Goal: Task Accomplishment & Management: Manage account settings

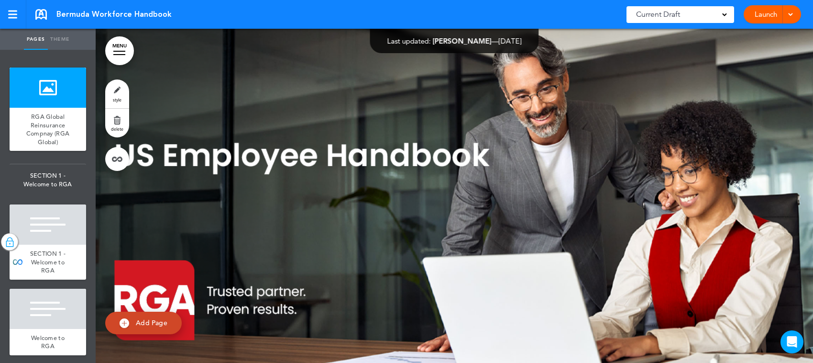
click at [120, 55] on link "MENU" at bounding box center [119, 50] width 29 height 29
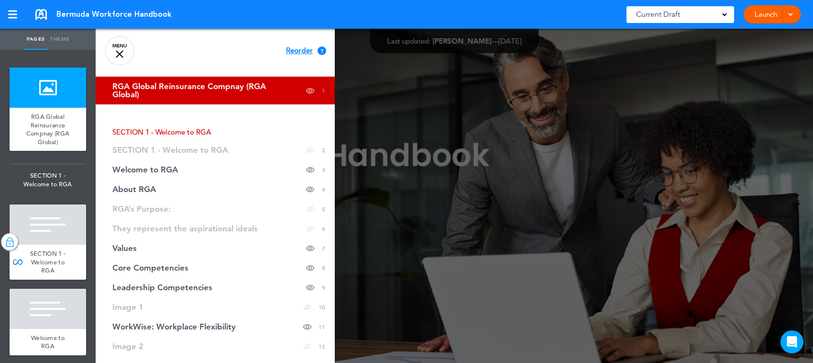
click at [532, 93] on div at bounding box center [502, 181] width 813 height 363
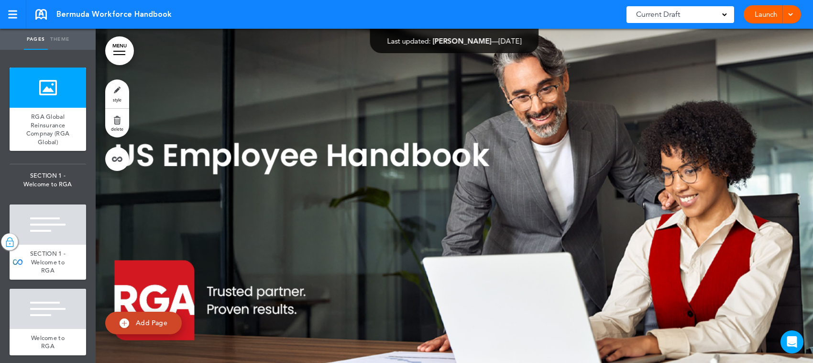
click at [323, 164] on div at bounding box center [455, 201] width 718 height 344
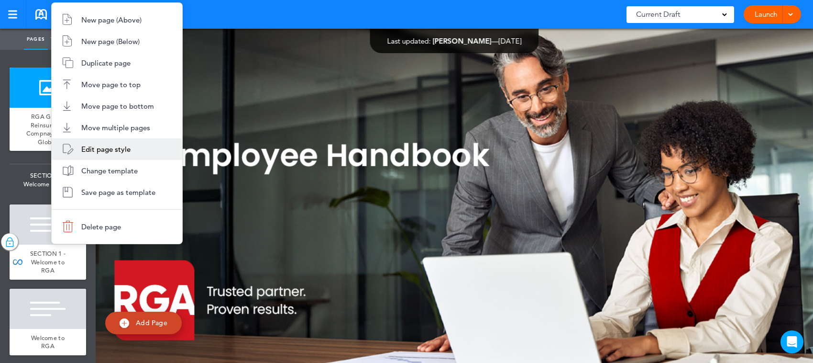
click at [118, 149] on span "Edit page style" at bounding box center [105, 148] width 49 height 9
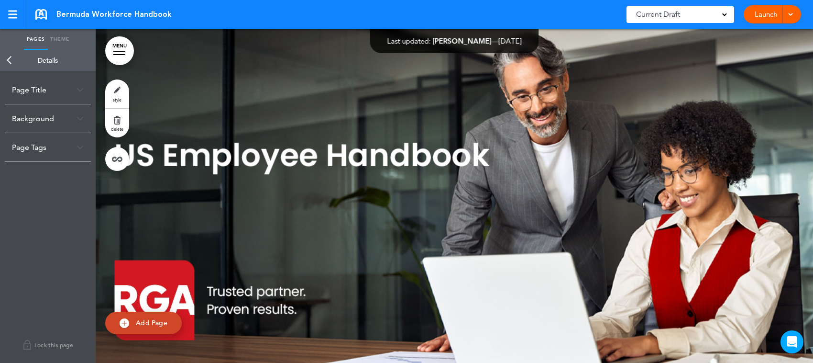
click at [77, 87] on img at bounding box center [80, 89] width 7 height 5
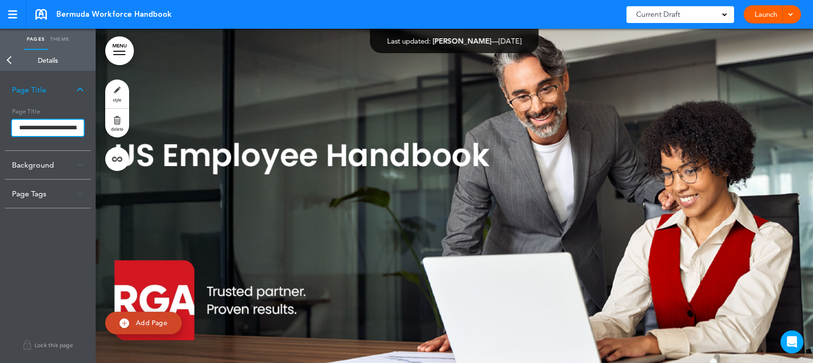
click at [64, 125] on input "**********" at bounding box center [48, 128] width 72 height 16
drag, startPoint x: 58, startPoint y: 127, endPoint x: 40, endPoint y: 126, distance: 18.2
click at [40, 126] on input "**********" at bounding box center [48, 128] width 72 height 17
click at [32, 130] on input "**********" at bounding box center [48, 128] width 72 height 17
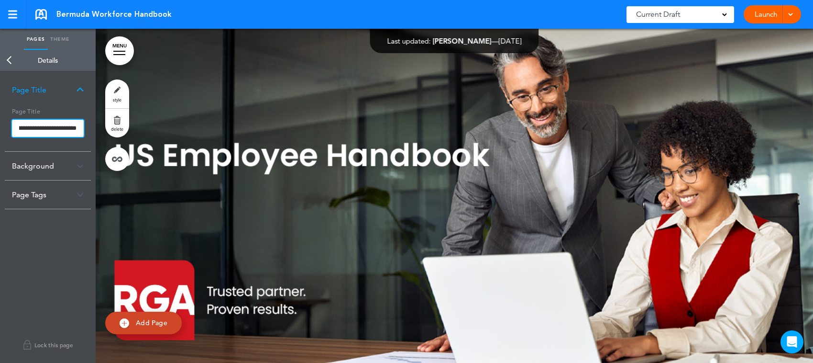
scroll to position [0, 73]
type input "**********"
click at [44, 126] on input "**********" at bounding box center [48, 128] width 72 height 17
drag, startPoint x: 56, startPoint y: 128, endPoint x: 0, endPoint y: 130, distance: 56.5
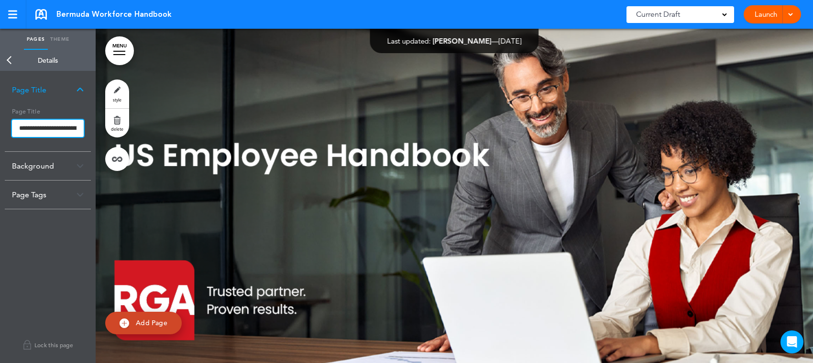
click at [0, 130] on div "**********" at bounding box center [48, 217] width 96 height 292
click at [78, 166] on body "Checking url availability Make this page common so it is available in other han…" at bounding box center [406, 181] width 813 height 363
click at [72, 161] on div "Background" at bounding box center [48, 166] width 86 height 28
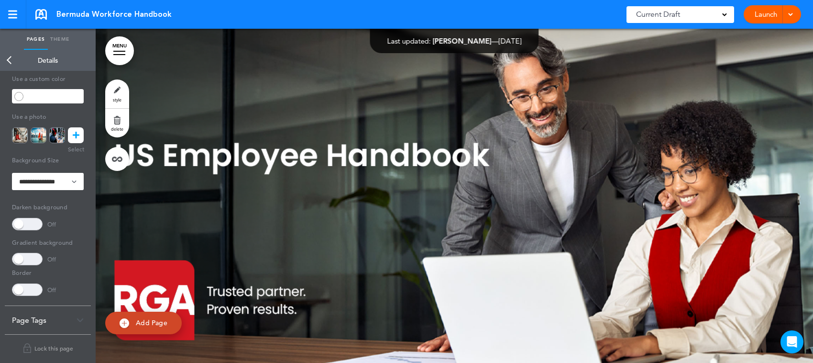
scroll to position [122, 0]
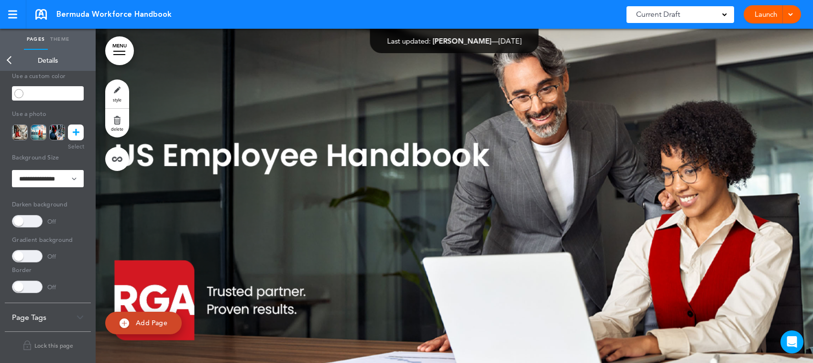
click at [74, 315] on div "Page Tags" at bounding box center [48, 317] width 86 height 28
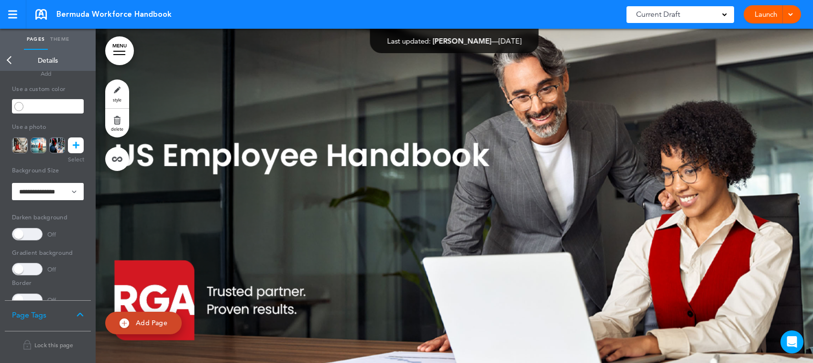
scroll to position [0, 0]
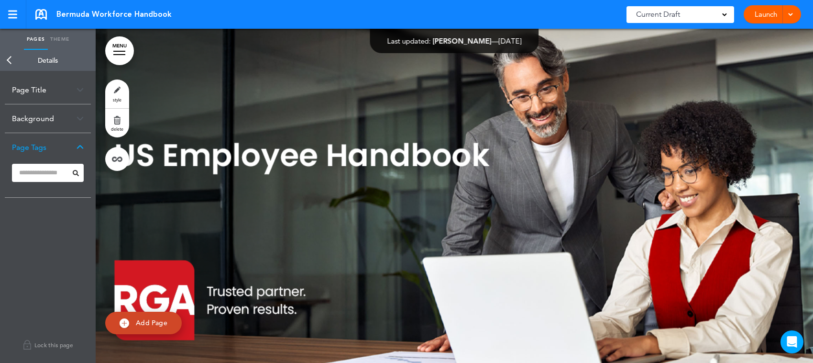
click at [59, 37] on link "Theme" at bounding box center [60, 39] width 24 height 21
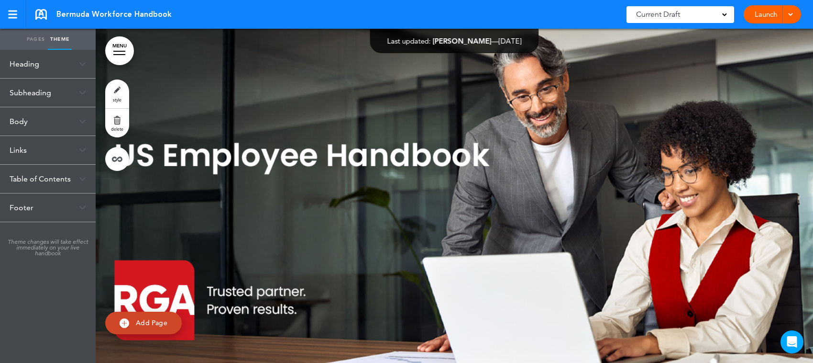
click at [216, 152] on div at bounding box center [455, 201] width 718 height 344
click at [51, 13] on div "Bermuda Workforce Handbook" at bounding box center [103, 14] width 136 height 11
click at [14, 15] on div at bounding box center [12, 15] width 9 height 8
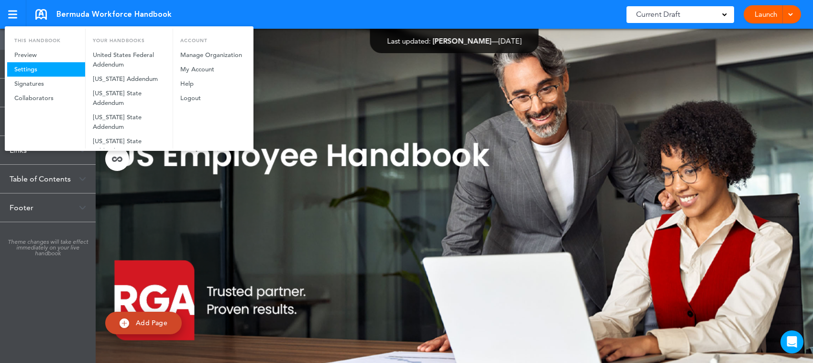
click at [30, 70] on link "Settings" at bounding box center [46, 69] width 78 height 14
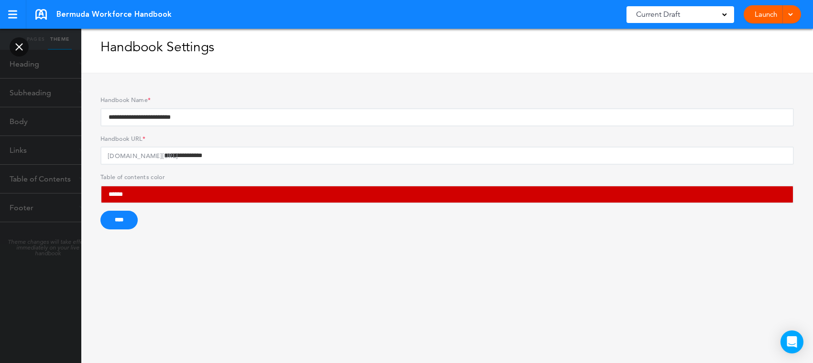
click at [17, 49] on link at bounding box center [19, 46] width 19 height 19
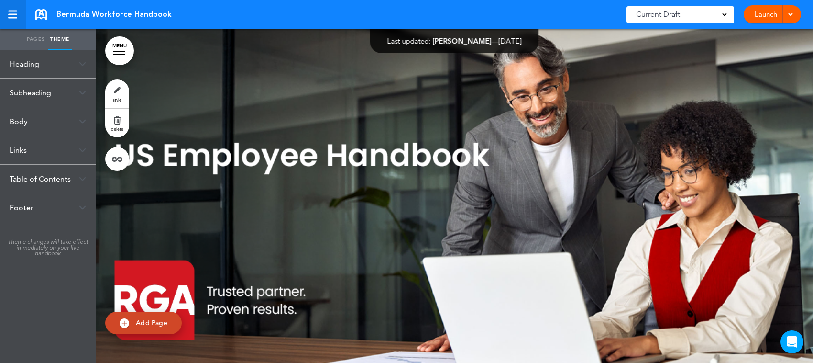
click at [15, 21] on link at bounding box center [13, 14] width 26 height 29
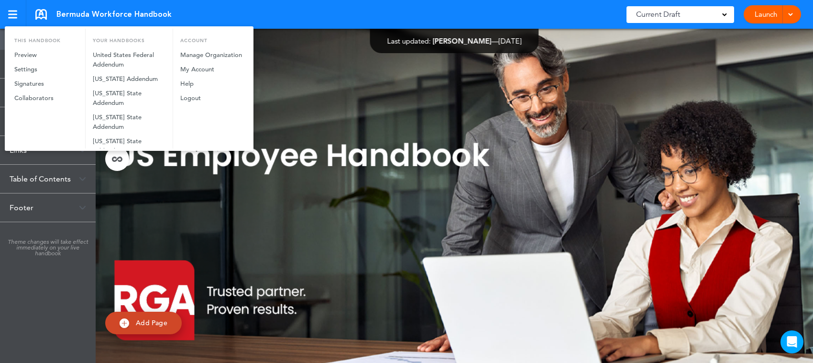
click at [298, 92] on div at bounding box center [406, 181] width 813 height 363
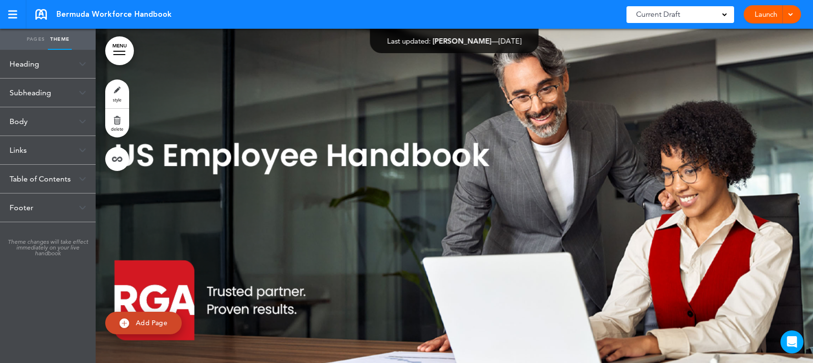
click at [123, 51] on div at bounding box center [119, 51] width 12 height 1
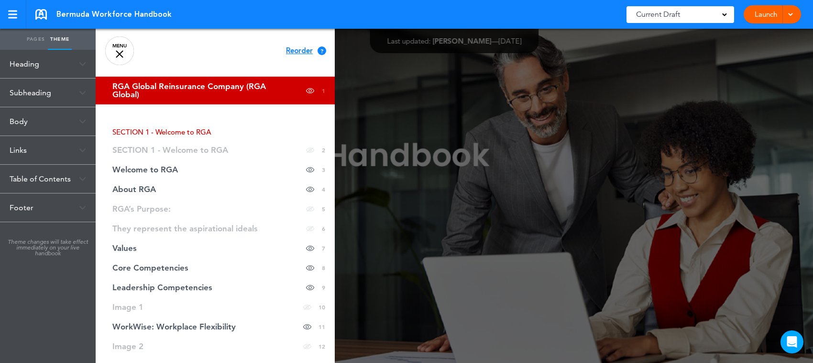
click at [73, 38] on ul "Pages Theme" at bounding box center [48, 39] width 96 height 21
click at [36, 288] on div "Heading Font Poppins Light Add custom font Current Poppins Light Default [PERSO…" at bounding box center [48, 206] width 96 height 313
click at [37, 35] on link "Pages" at bounding box center [36, 39] width 24 height 21
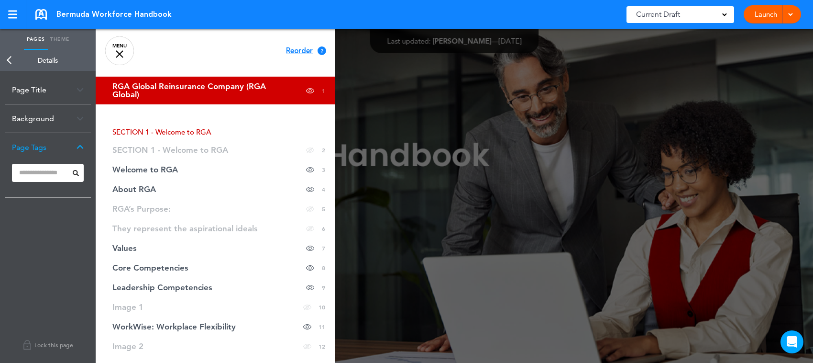
click at [12, 61] on link "Back" at bounding box center [9, 60] width 19 height 21
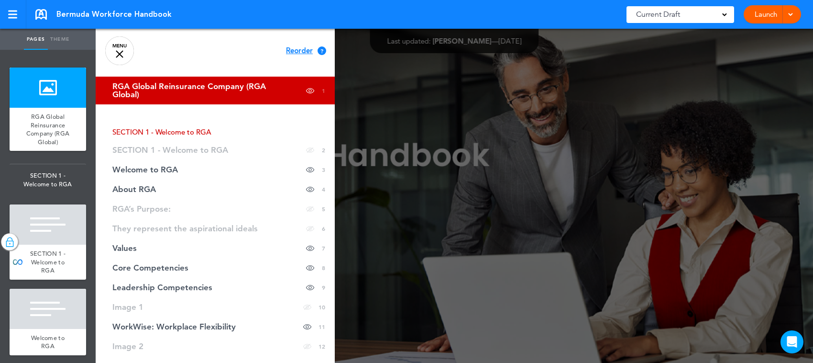
click at [420, 206] on div at bounding box center [502, 181] width 813 height 363
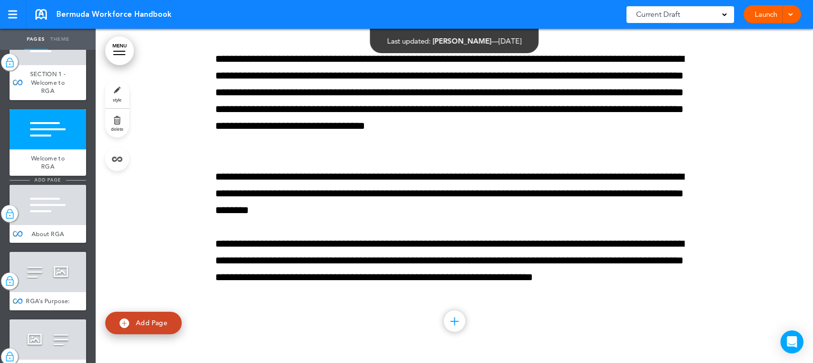
scroll to position [239, 0]
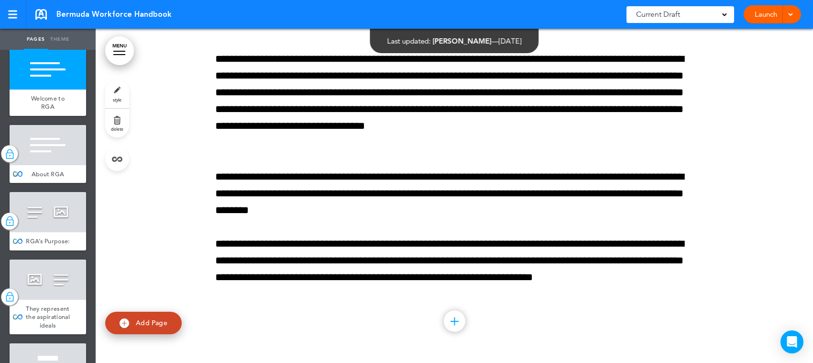
click at [46, 162] on div at bounding box center [48, 145] width 77 height 40
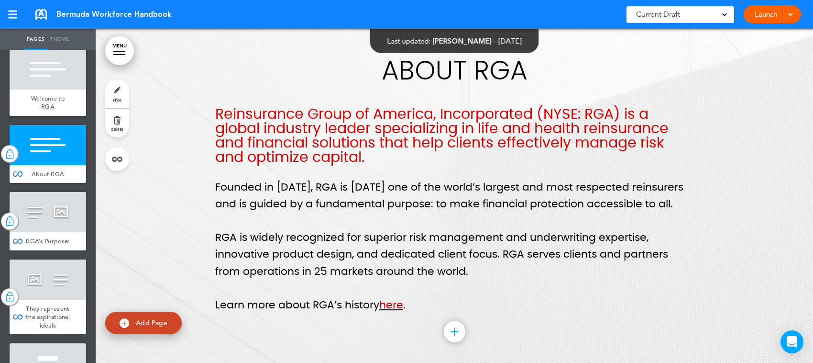
scroll to position [299, 0]
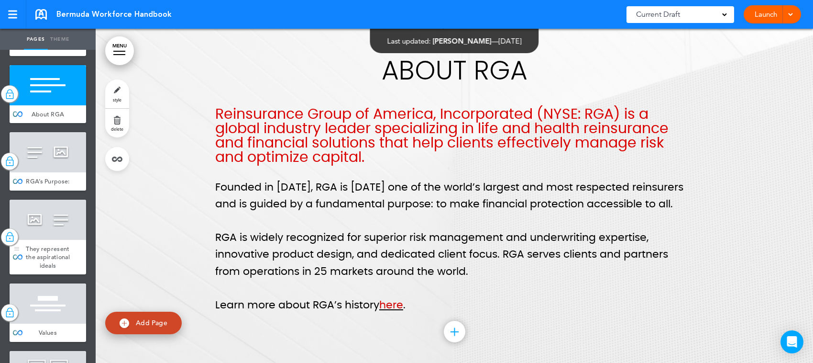
click at [41, 264] on span "They represent the aspirational ideals" at bounding box center [48, 256] width 44 height 25
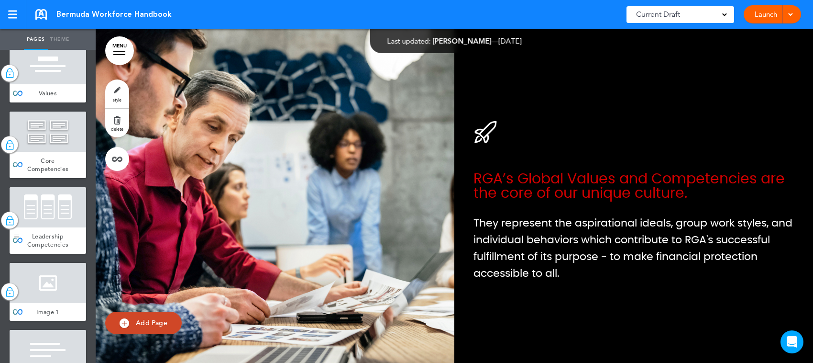
scroll to position [777, 0]
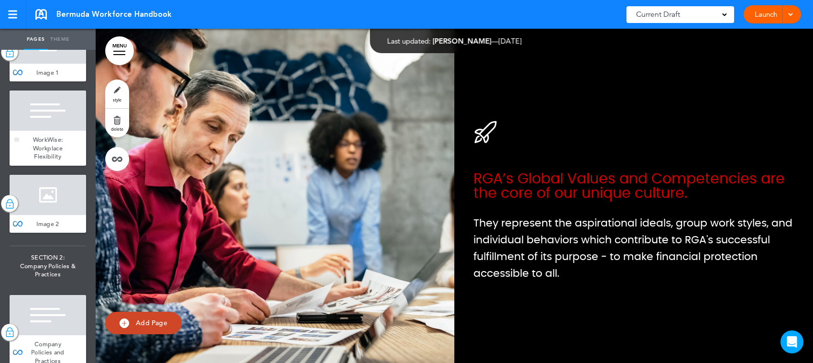
click at [49, 160] on span "WorkWise: Workplace Flexibility" at bounding box center [48, 147] width 30 height 25
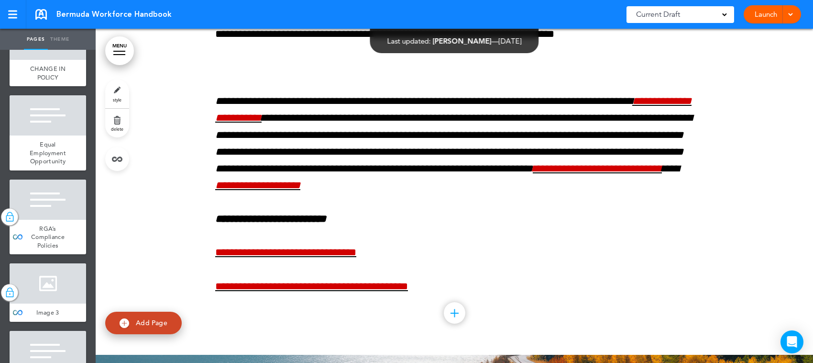
scroll to position [1196, 0]
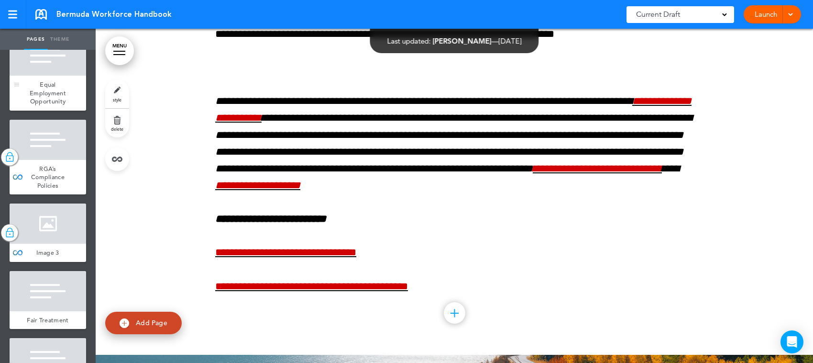
click at [49, 105] on span "Equal Employment Opportunity" at bounding box center [48, 92] width 36 height 25
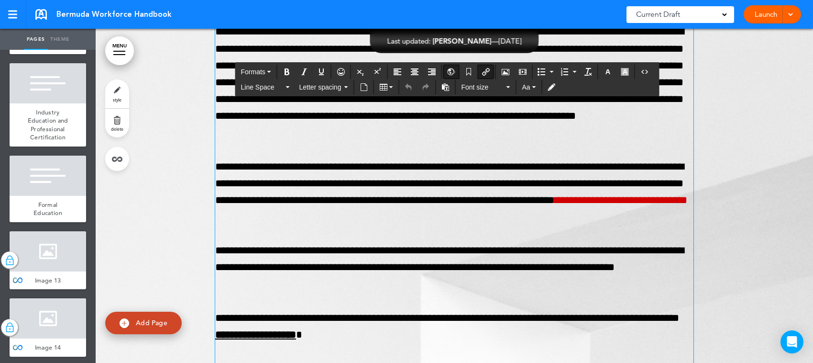
scroll to position [5682, 0]
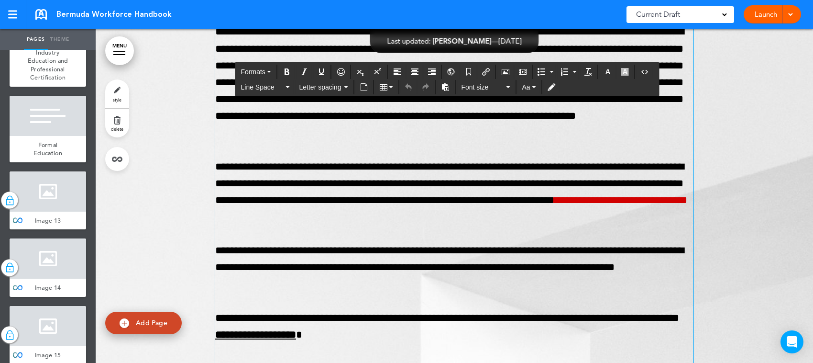
click at [314, 249] on div "**********" at bounding box center [454, 190] width 478 height 642
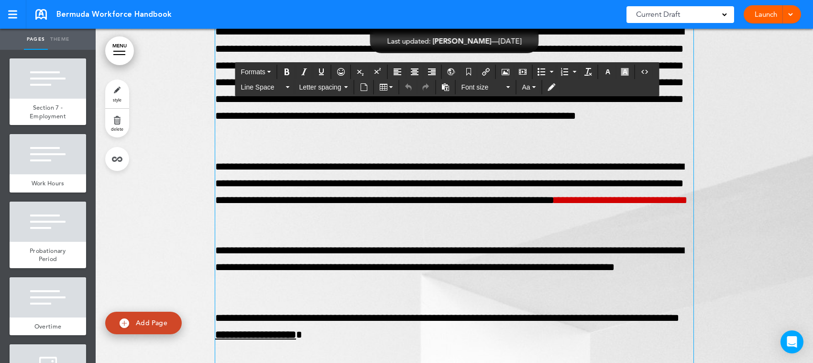
scroll to position [6100, 0]
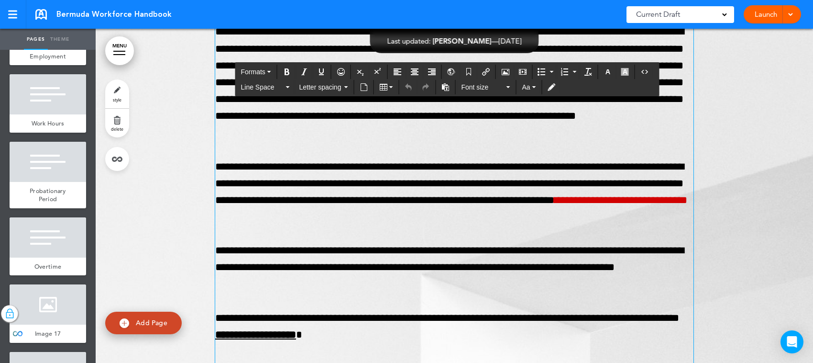
click at [56, 39] on div at bounding box center [48, 19] width 77 height 40
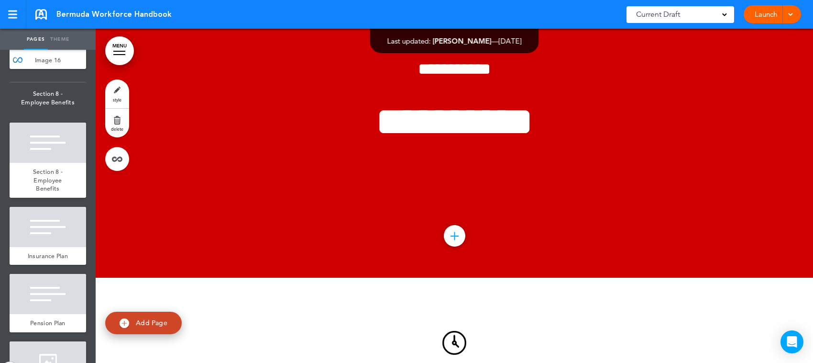
scroll to position [6938, 0]
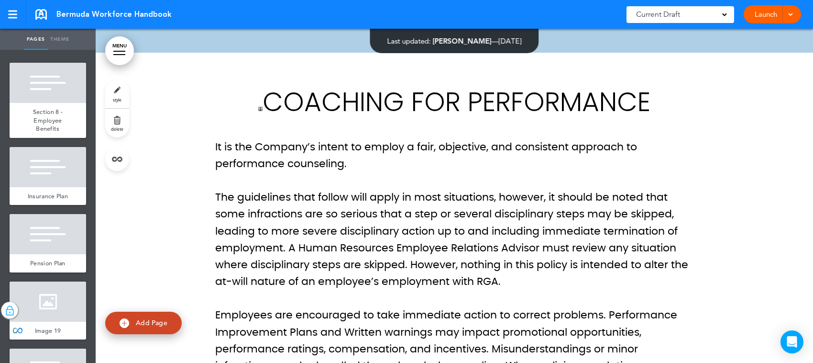
scroll to position [7117, 0]
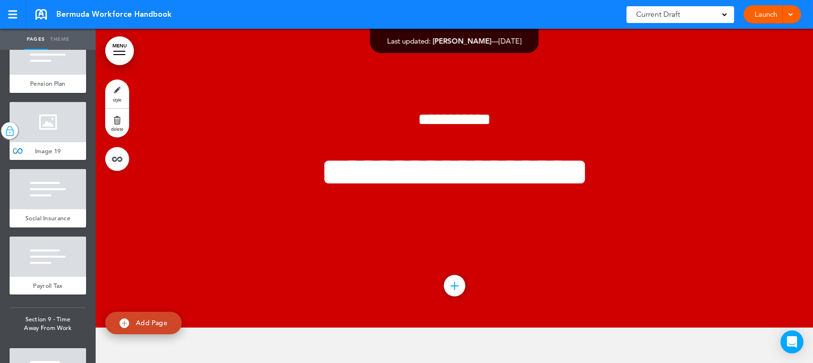
scroll to position [41700, 0]
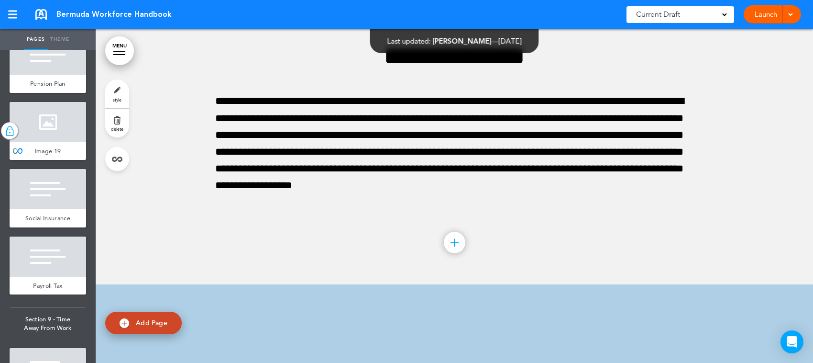
scroll to position [42045, 0]
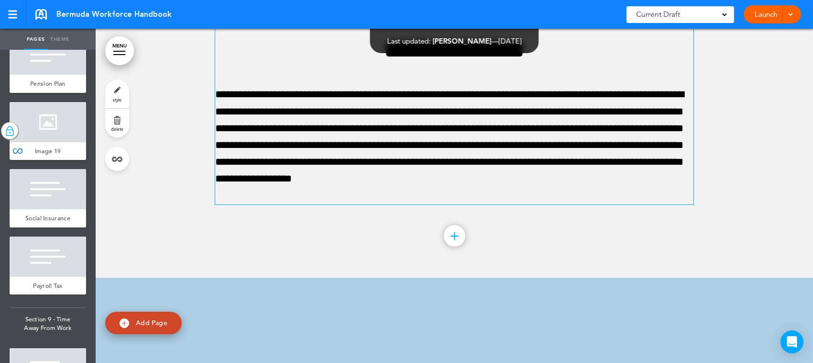
click at [217, 204] on p "**********" at bounding box center [454, 145] width 478 height 118
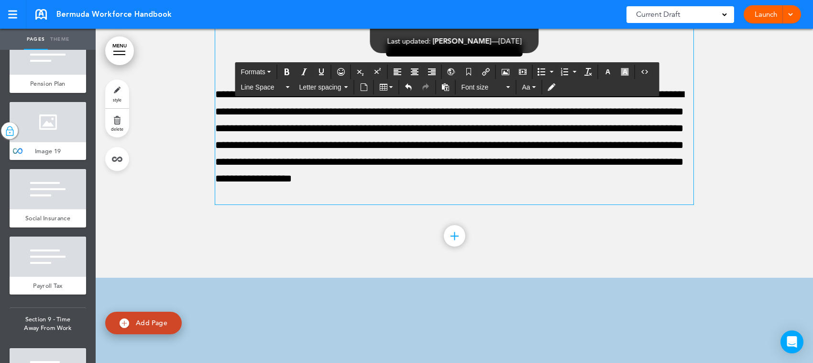
click at [256, 204] on p "**********" at bounding box center [454, 145] width 478 height 118
click at [400, 204] on p "**********" at bounding box center [454, 145] width 478 height 118
click at [683, 203] on p "**********" at bounding box center [454, 145] width 478 height 118
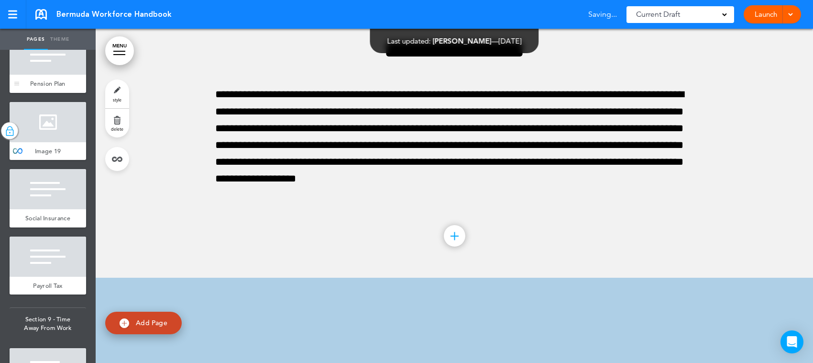
click at [51, 75] on div at bounding box center [48, 54] width 77 height 40
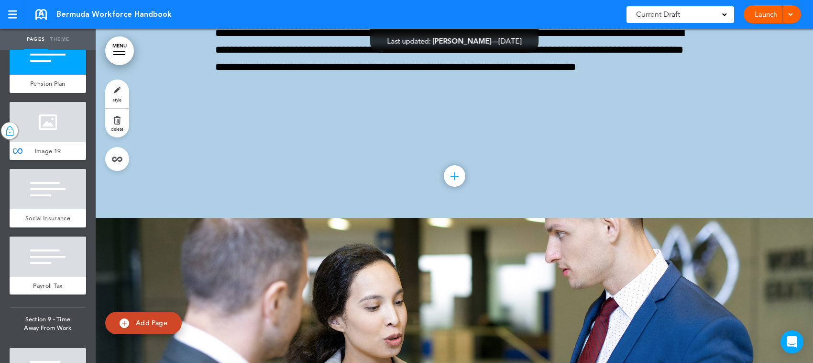
scroll to position [7177, 0]
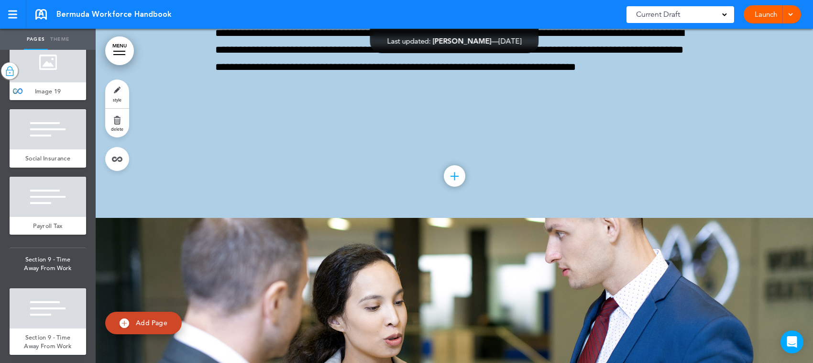
click at [50, 82] on div at bounding box center [48, 62] width 77 height 40
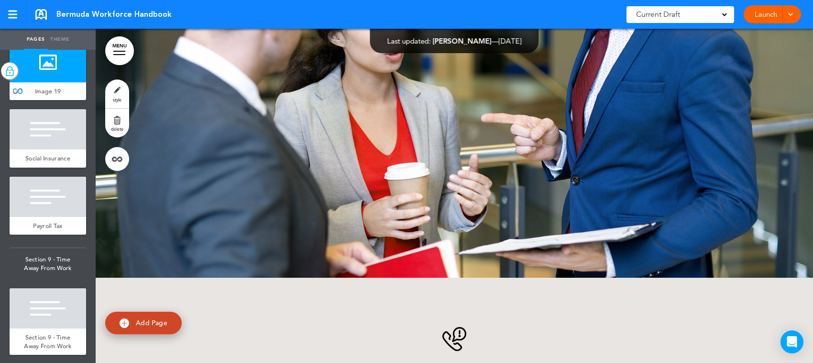
scroll to position [7237, 0]
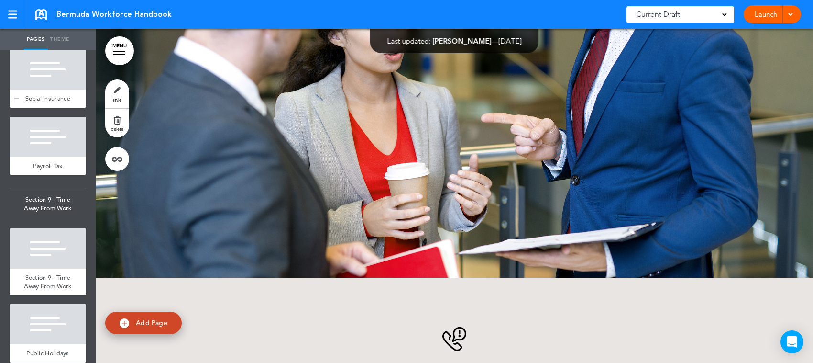
click at [49, 89] on div at bounding box center [48, 69] width 77 height 40
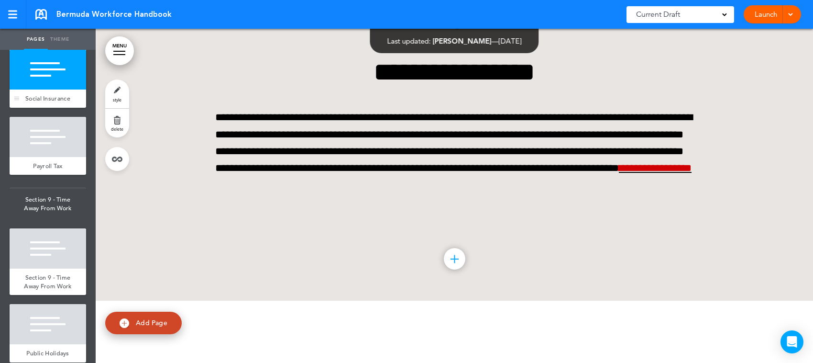
scroll to position [43078, 0]
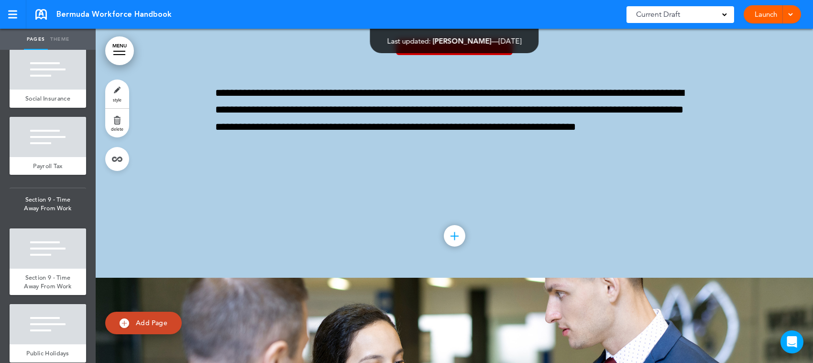
scroll to position [7296, 0]
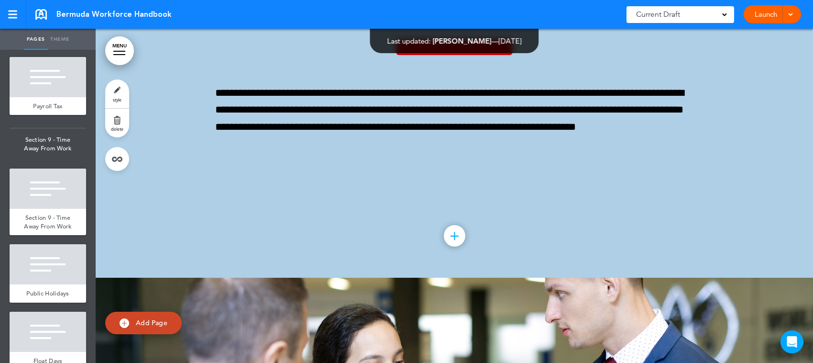
click at [43, 30] on div at bounding box center [48, 9] width 77 height 40
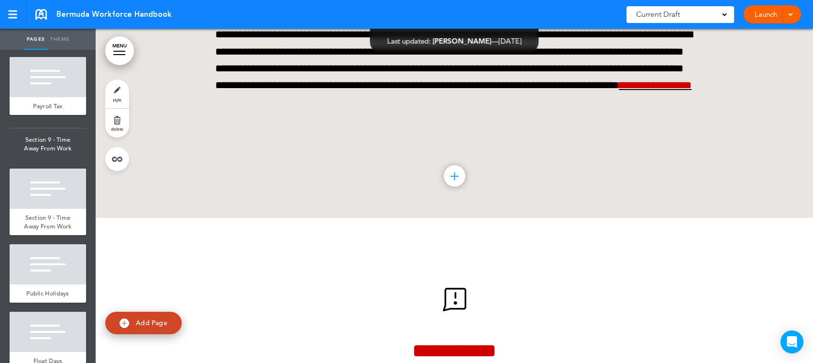
scroll to position [7356, 0]
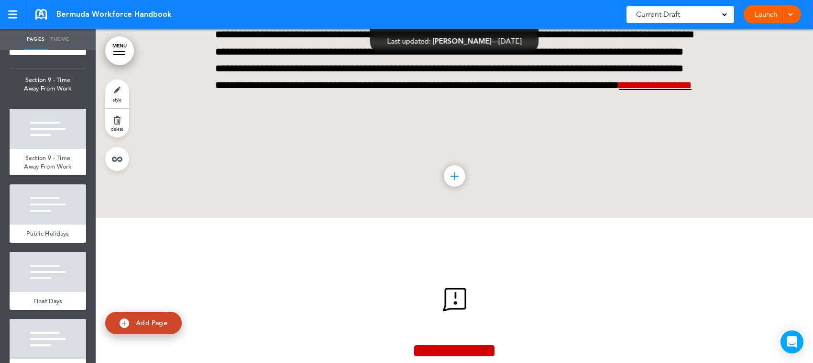
click at [38, 37] on div at bounding box center [48, 17] width 77 height 40
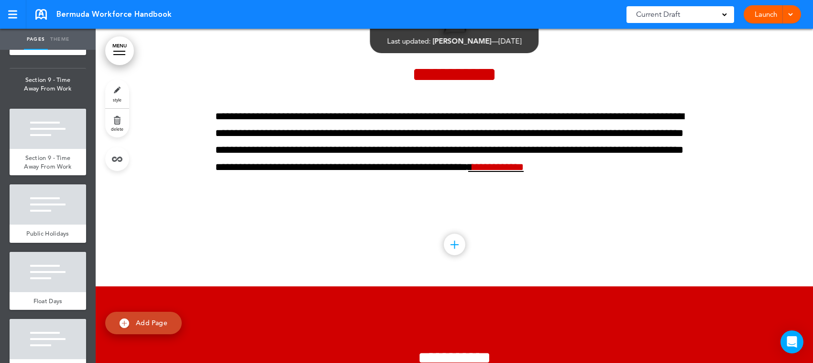
scroll to position [43422, 0]
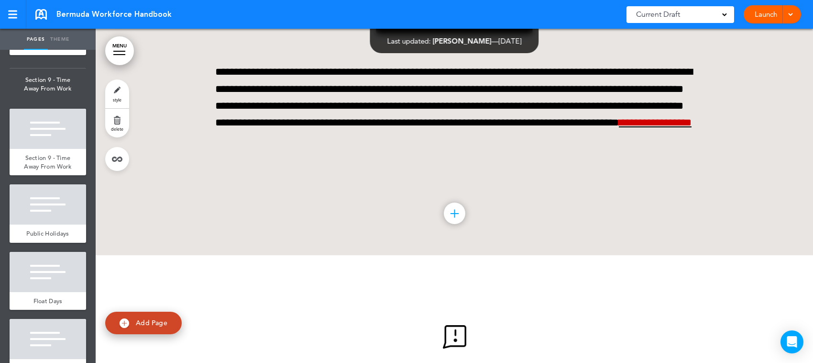
scroll to position [43078, 0]
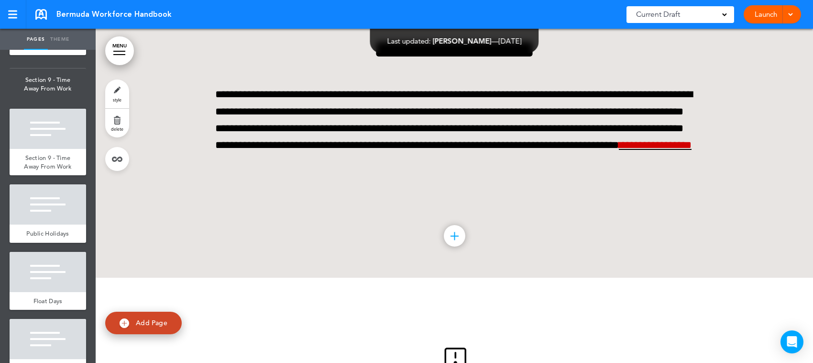
click at [36, 37] on div at bounding box center [48, 17] width 77 height 40
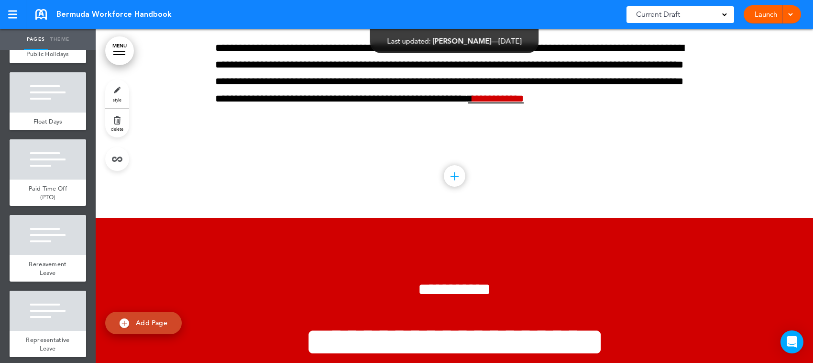
scroll to position [7596, 0]
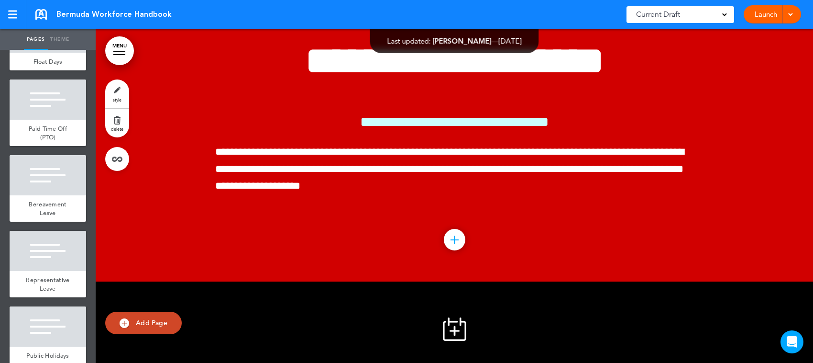
scroll to position [43767, 0]
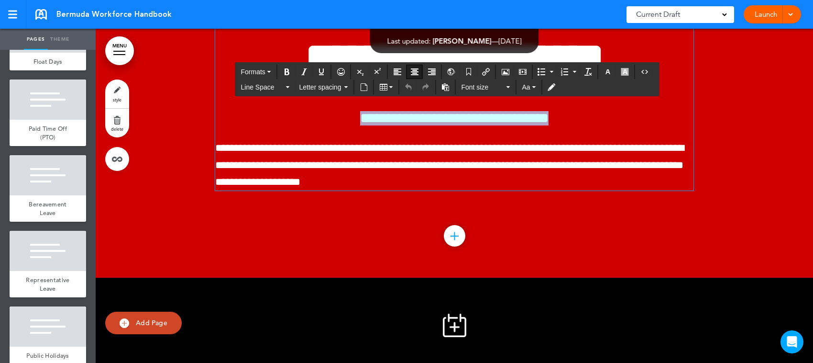
drag, startPoint x: 584, startPoint y: 218, endPoint x: 319, endPoint y: 214, distance: 265.6
click at [319, 125] on h6 "**********" at bounding box center [454, 118] width 478 height 14
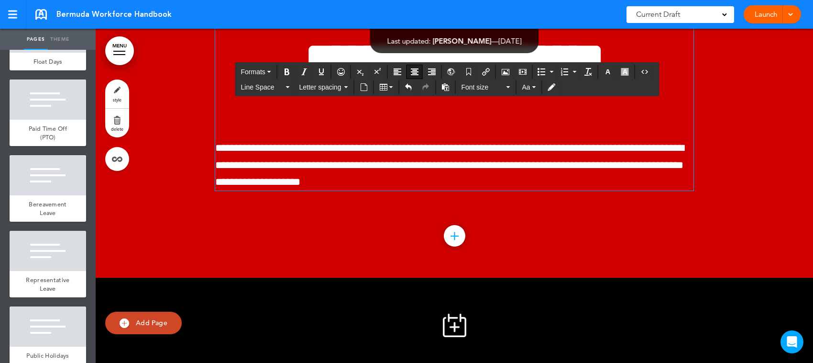
scroll to position [43781, 0]
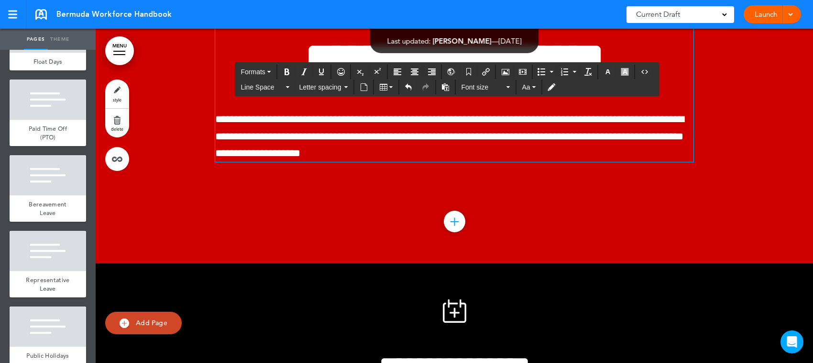
click at [310, 158] on span "**********" at bounding box center [449, 136] width 469 height 44
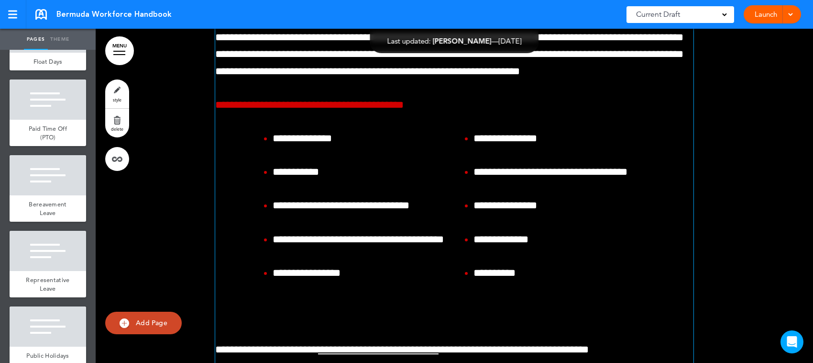
scroll to position [44291, 0]
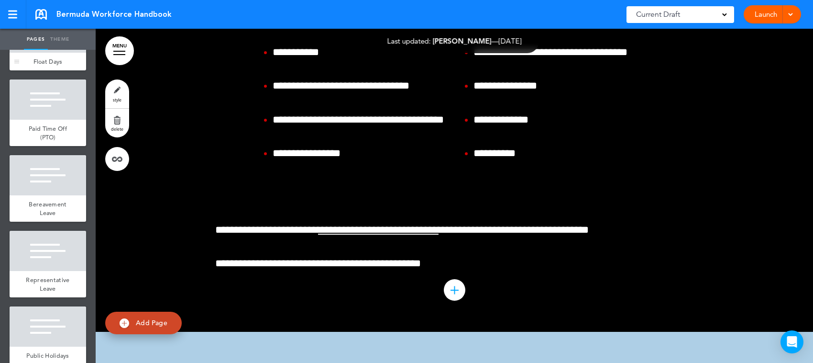
click at [26, 53] on div at bounding box center [48, 32] width 77 height 40
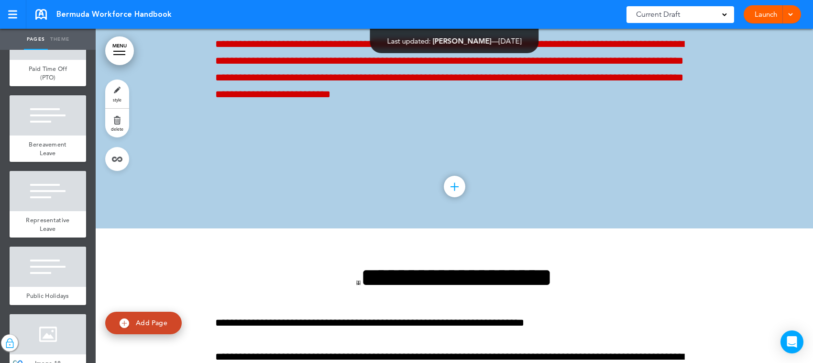
scroll to position [7715, 0]
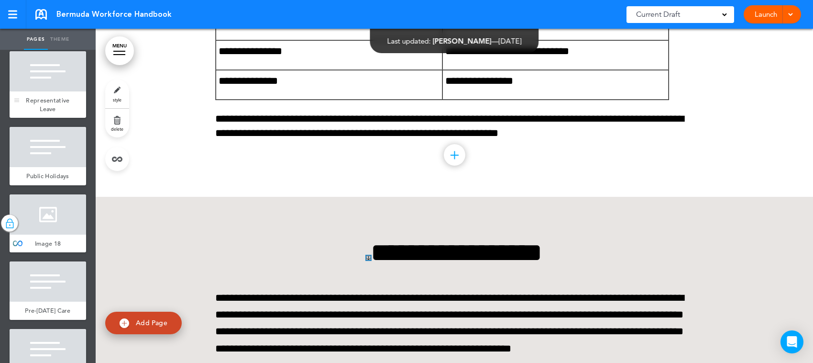
scroll to position [7835, 0]
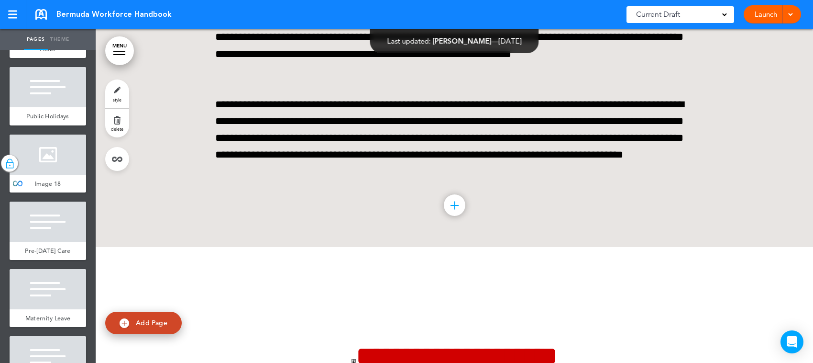
scroll to position [46234, 0]
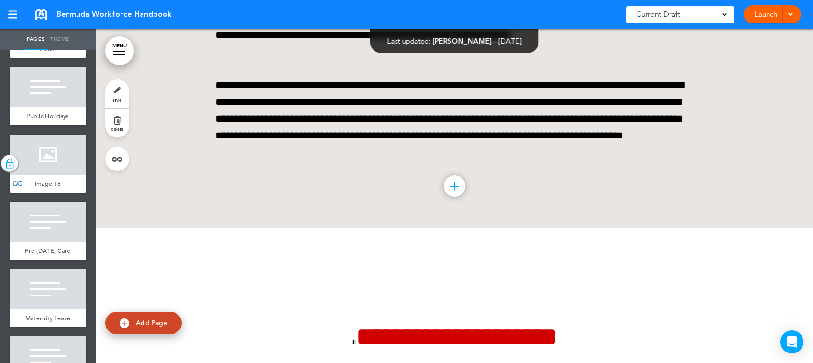
click at [57, 32] on div at bounding box center [48, 11] width 77 height 40
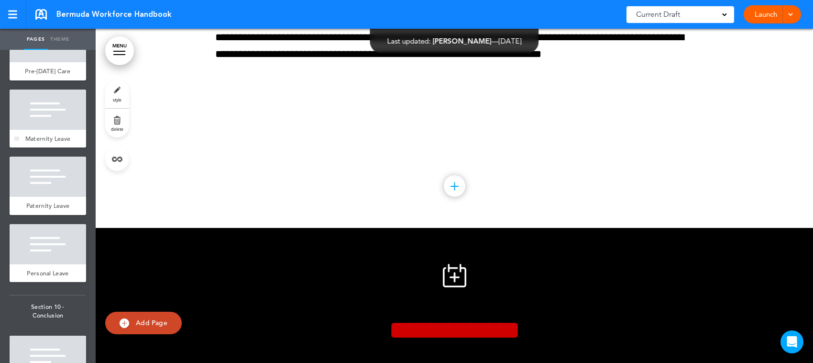
scroll to position [7954, 0]
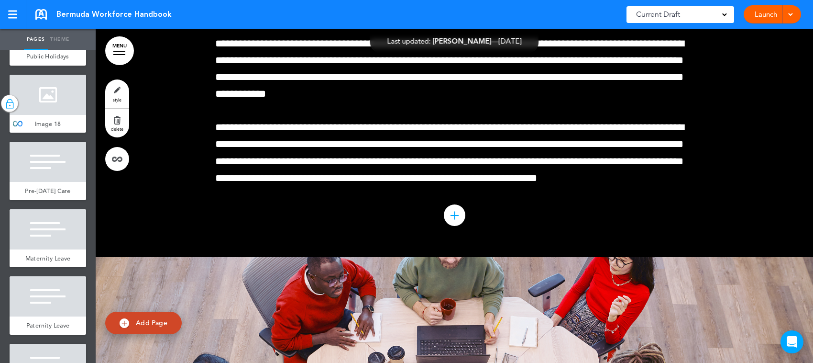
scroll to position [7954, 0]
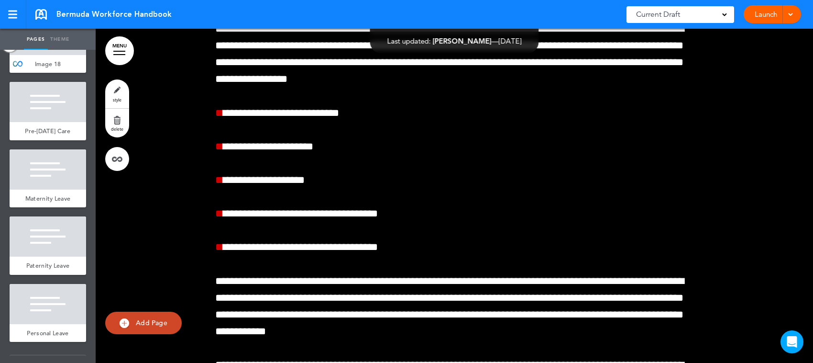
scroll to position [46923, 0]
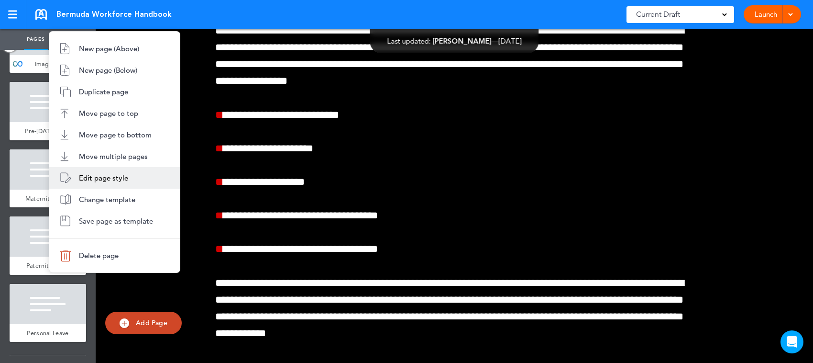
click at [104, 178] on span "Edit page style" at bounding box center [103, 177] width 49 height 9
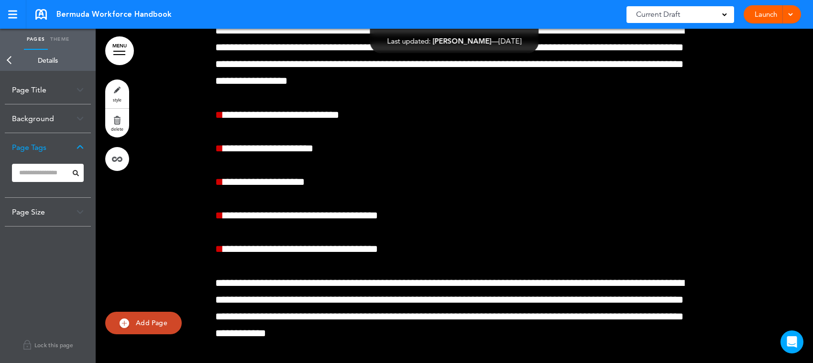
click at [82, 87] on img at bounding box center [80, 89] width 7 height 5
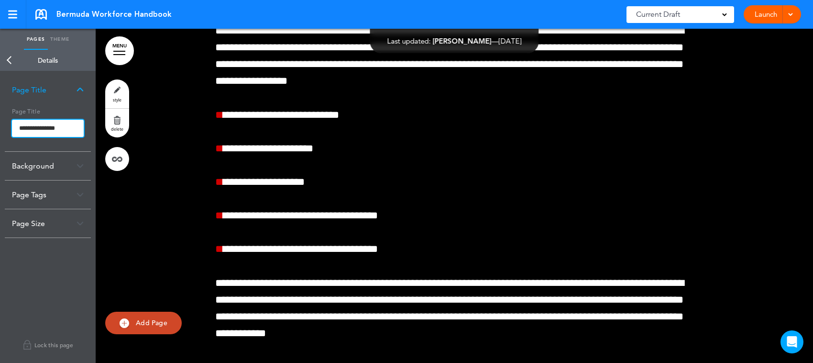
drag, startPoint x: 37, startPoint y: 128, endPoint x: 62, endPoint y: 130, distance: 25.0
click at [62, 130] on input "**********" at bounding box center [48, 128] width 72 height 17
type input "**********"
click at [122, 209] on body "Make this page common so it is available in other handbooks. This handbook [GEO…" at bounding box center [406, 181] width 813 height 363
click at [58, 265] on div "**********" at bounding box center [48, 217] width 96 height 292
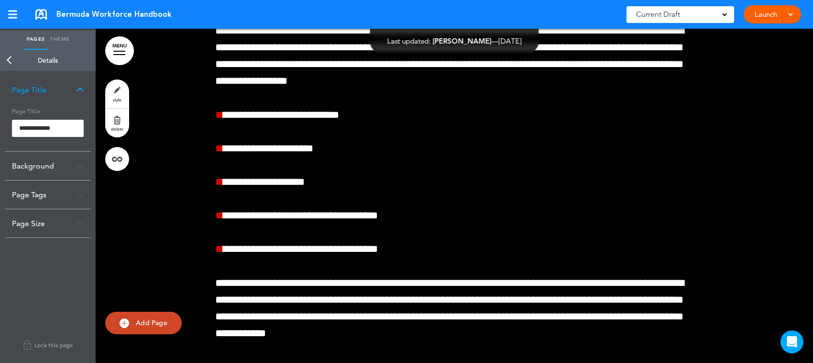
click at [6, 55] on link "Back" at bounding box center [9, 60] width 19 height 21
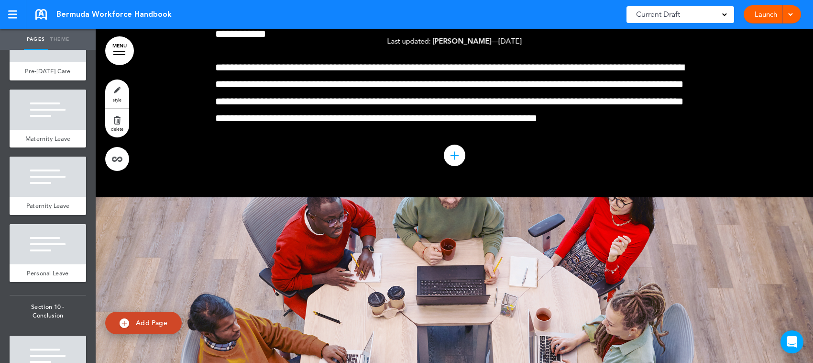
scroll to position [8074, 0]
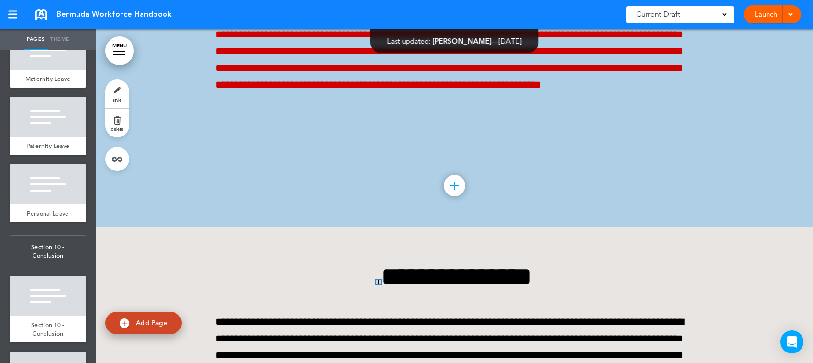
scroll to position [47895, 0]
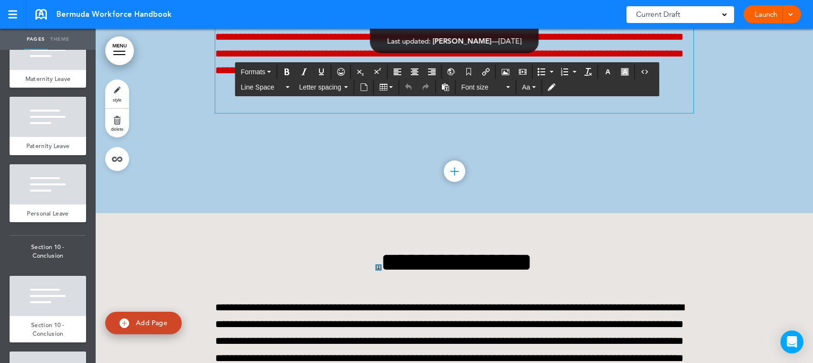
click at [209, 160] on div "**********" at bounding box center [455, 40] width 718 height 344
click at [539, 89] on button "Aa" at bounding box center [529, 86] width 22 height 13
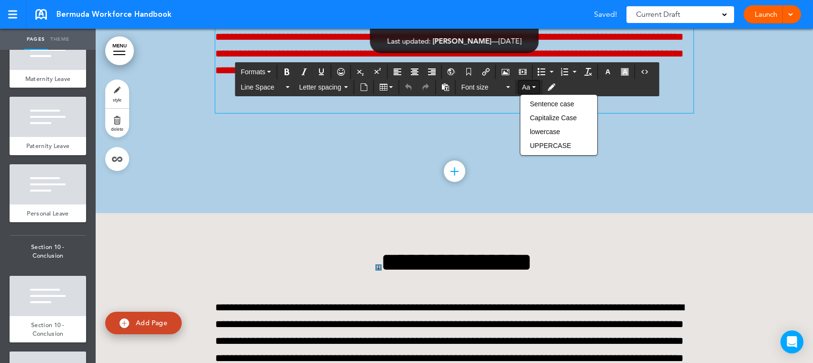
click at [291, 44] on div at bounding box center [455, 40] width 718 height 344
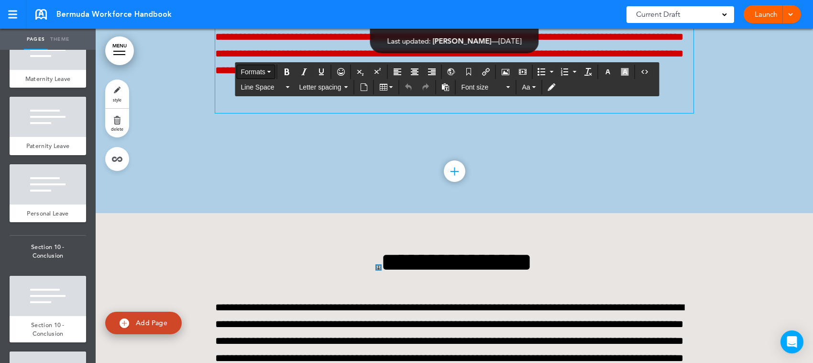
click at [273, 74] on button "Formats" at bounding box center [256, 71] width 38 height 13
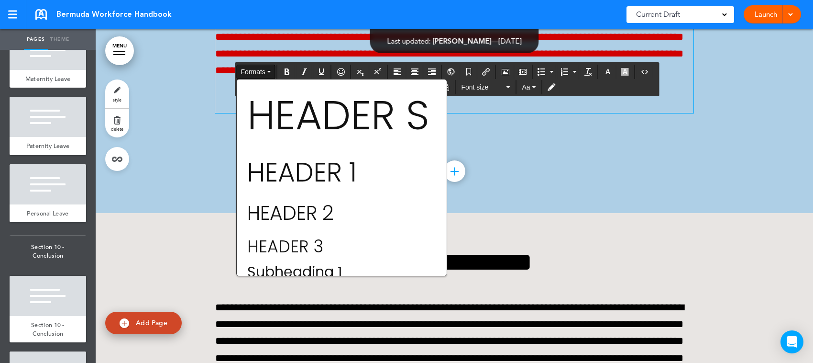
click at [274, 51] on div at bounding box center [455, 40] width 718 height 344
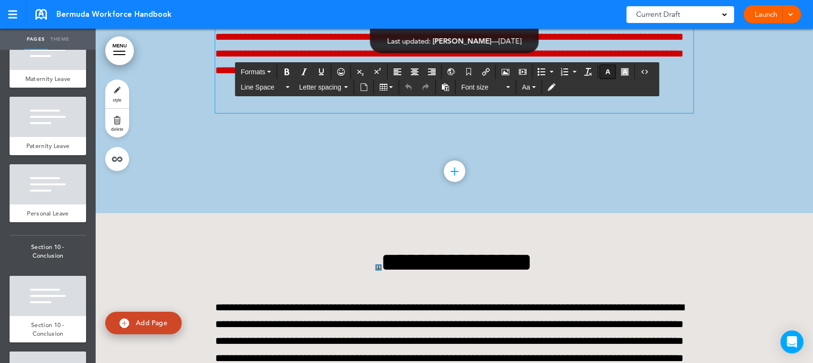
click at [609, 70] on icon "button" at bounding box center [608, 72] width 8 height 8
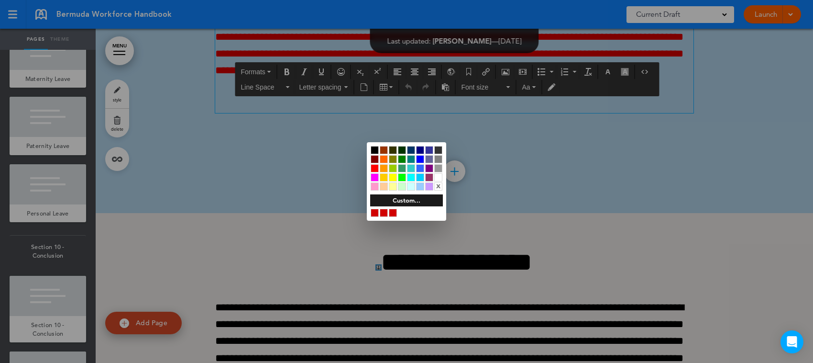
click at [393, 213] on div at bounding box center [393, 213] width 8 height 8
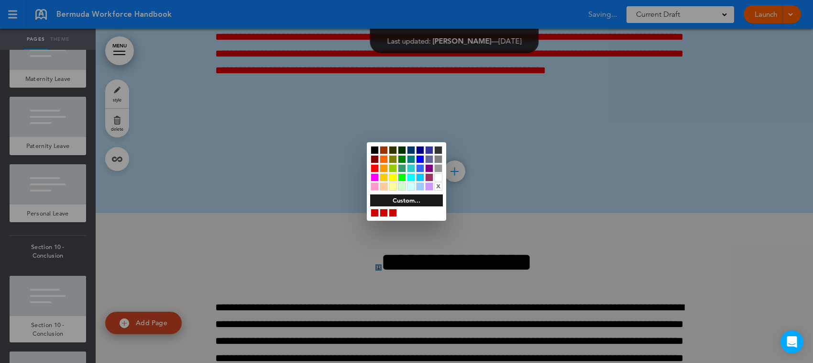
click at [395, 289] on div at bounding box center [406, 181] width 813 height 363
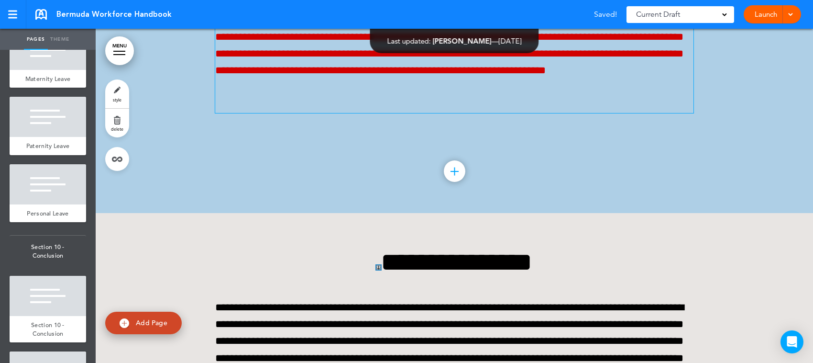
click at [312, 76] on span "**********" at bounding box center [449, 37] width 469 height 78
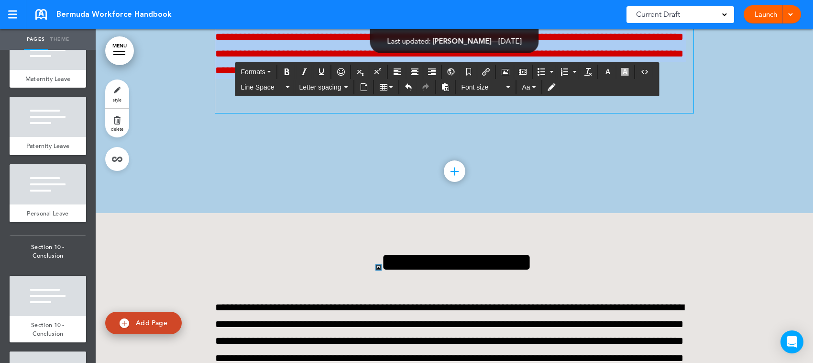
drag, startPoint x: 275, startPoint y: 259, endPoint x: 188, endPoint y: 165, distance: 128.3
click at [188, 165] on div "**********" at bounding box center [455, 40] width 718 height 344
click at [606, 73] on button "button" at bounding box center [607, 71] width 15 height 13
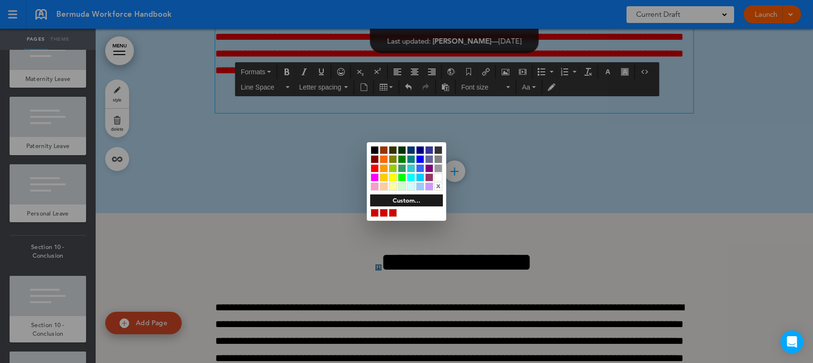
click at [374, 150] on div at bounding box center [375, 150] width 8 height 8
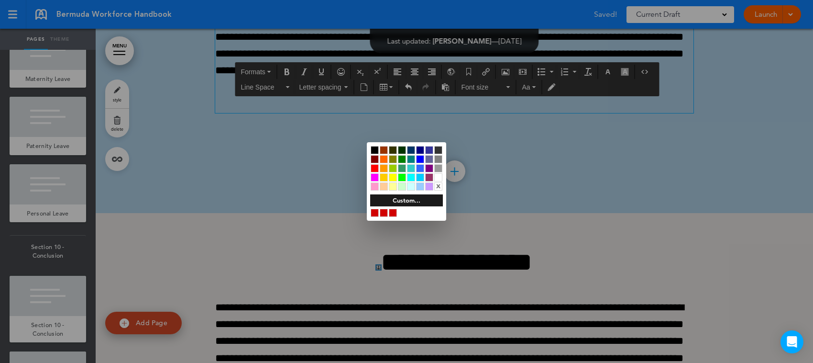
click at [314, 144] on div at bounding box center [406, 181] width 813 height 363
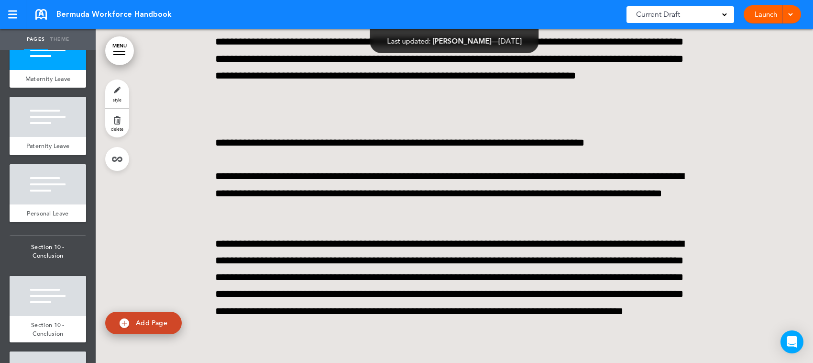
scroll to position [48254, 0]
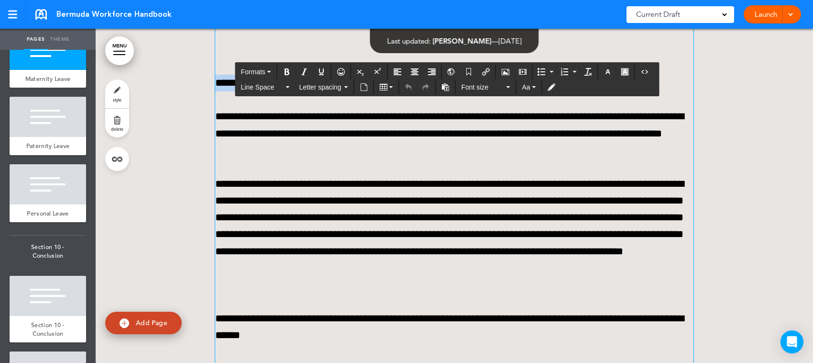
drag, startPoint x: 649, startPoint y: 242, endPoint x: 204, endPoint y: 238, distance: 445.5
click at [204, 238] on div "**********" at bounding box center [455, 154] width 718 height 600
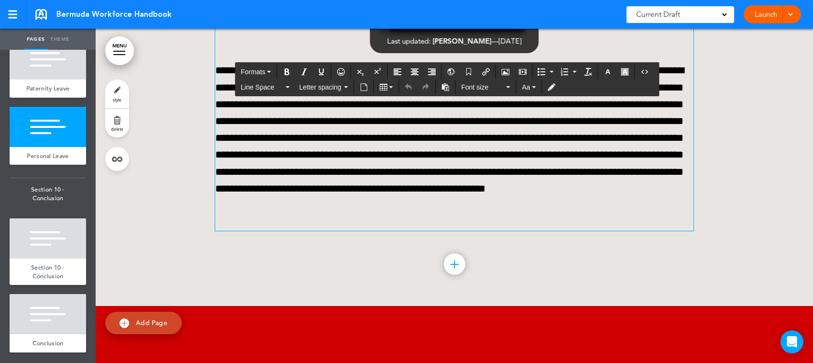
scroll to position [49151, 0]
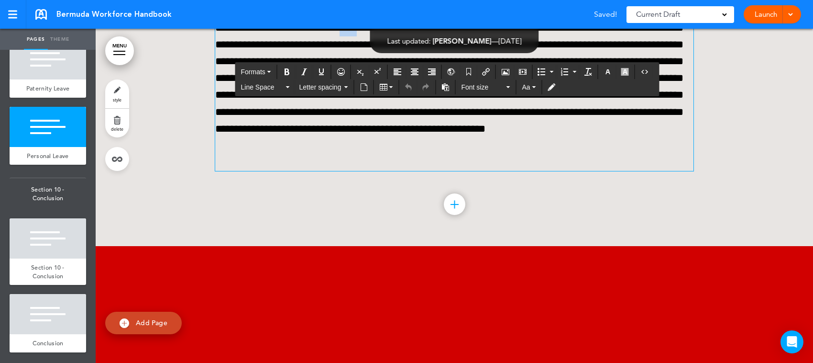
drag, startPoint x: 497, startPoint y: 187, endPoint x: 520, endPoint y: 186, distance: 23.5
click at [520, 171] on p "**********" at bounding box center [454, 86] width 478 height 168
click at [500, 171] on p "**********" at bounding box center [454, 86] width 478 height 168
drag, startPoint x: 496, startPoint y: 183, endPoint x: 359, endPoint y: 210, distance: 139.8
click at [359, 171] on p "**********" at bounding box center [454, 86] width 478 height 168
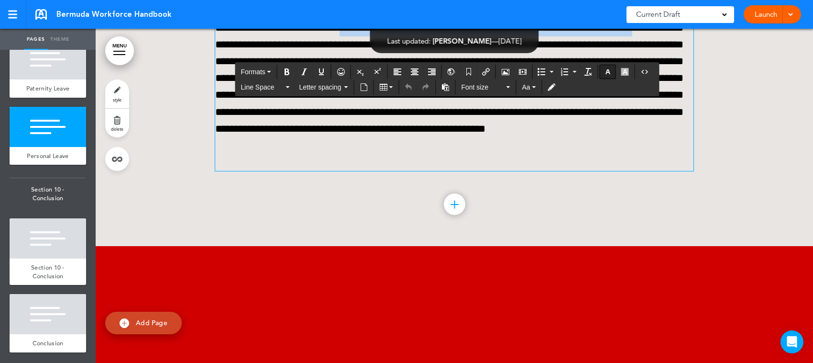
click at [612, 71] on icon "button" at bounding box center [608, 72] width 8 height 8
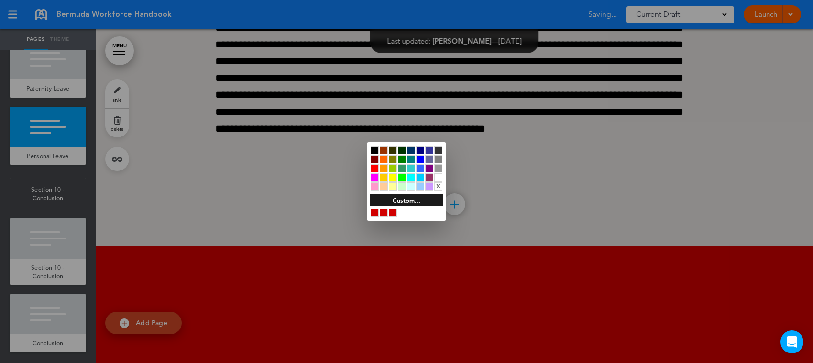
click at [393, 211] on div at bounding box center [393, 213] width 8 height 8
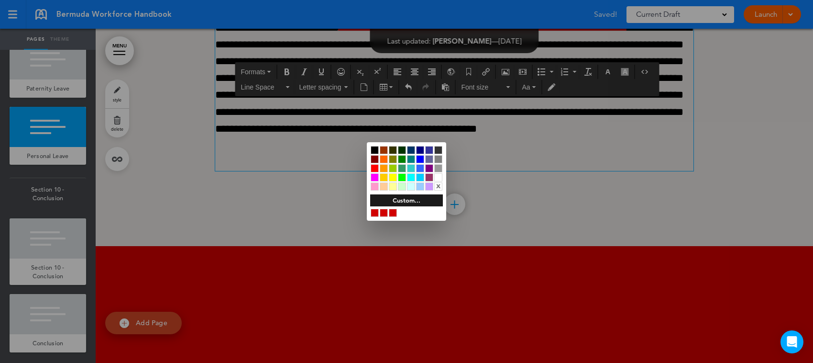
click at [474, 249] on div at bounding box center [406, 181] width 813 height 363
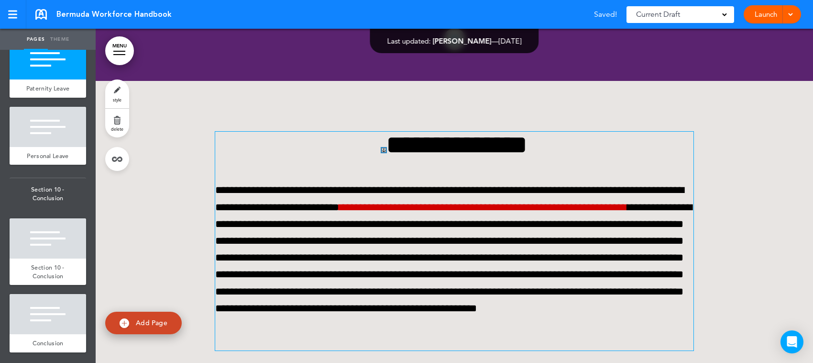
scroll to position [48852, 0]
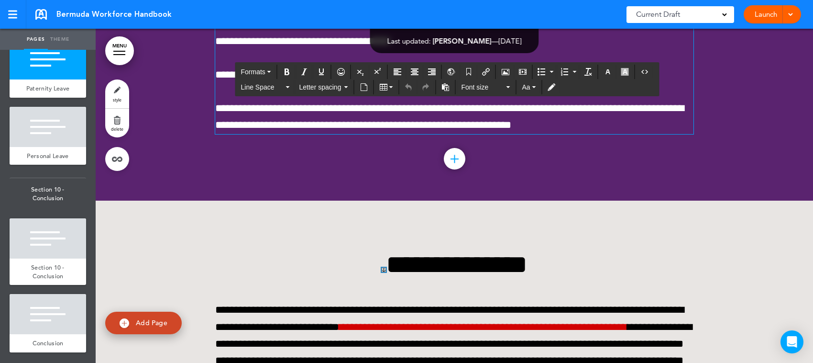
drag, startPoint x: 583, startPoint y: 244, endPoint x: 354, endPoint y: 247, distance: 228.7
click at [354, 83] on p "**********" at bounding box center [454, 75] width 478 height 17
click at [612, 72] on icon "button" at bounding box center [608, 72] width 8 height 8
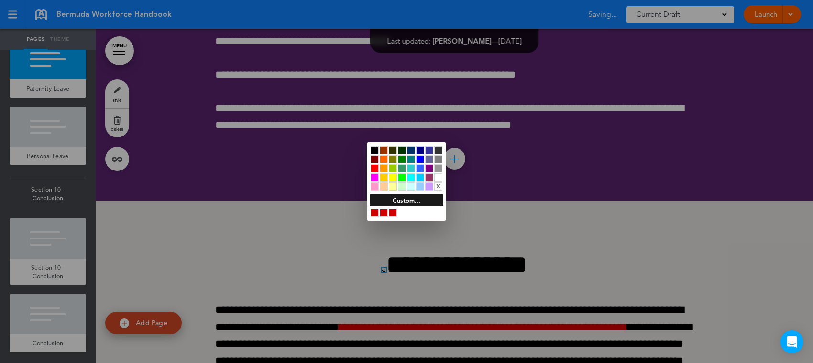
click at [395, 212] on div at bounding box center [393, 213] width 8 height 8
click at [589, 227] on div at bounding box center [406, 181] width 813 height 363
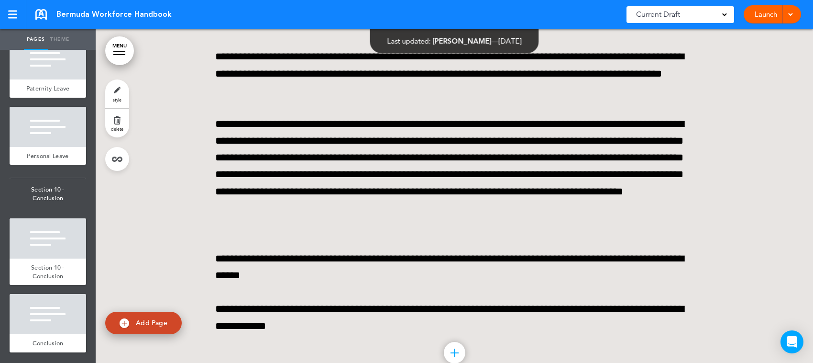
scroll to position [48254, 0]
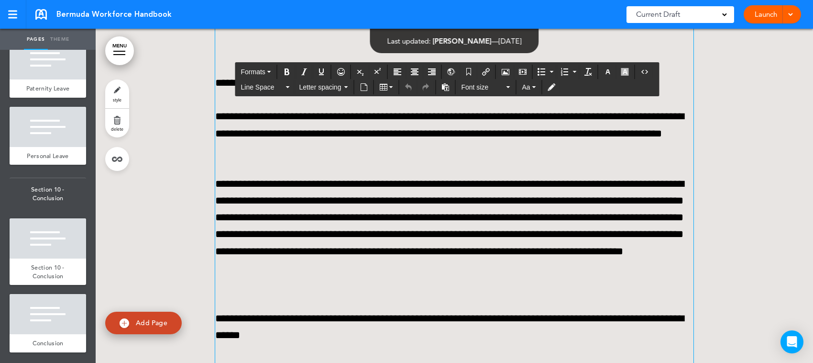
drag, startPoint x: 589, startPoint y: 242, endPoint x: 408, endPoint y: 239, distance: 181.4
click at [408, 91] on p "**********" at bounding box center [454, 83] width 478 height 17
click at [611, 70] on icon "button" at bounding box center [608, 72] width 8 height 8
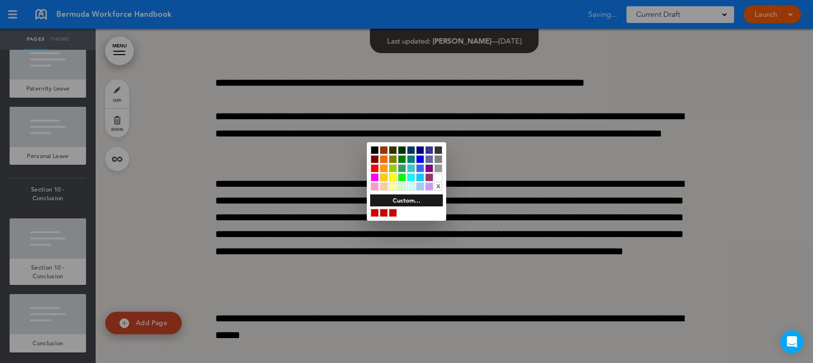
click at [394, 213] on div at bounding box center [393, 213] width 8 height 8
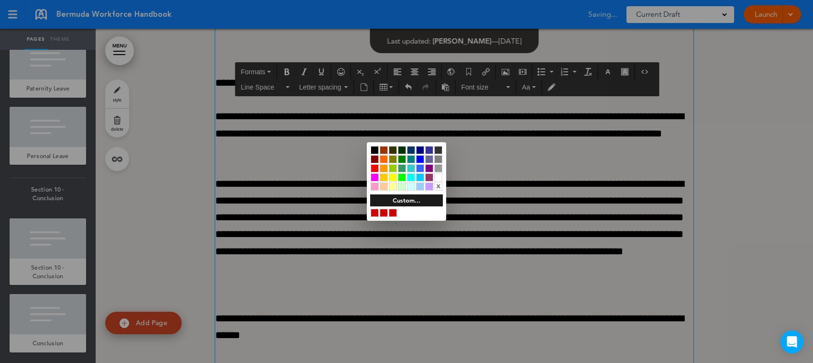
click at [535, 215] on div at bounding box center [406, 181] width 813 height 363
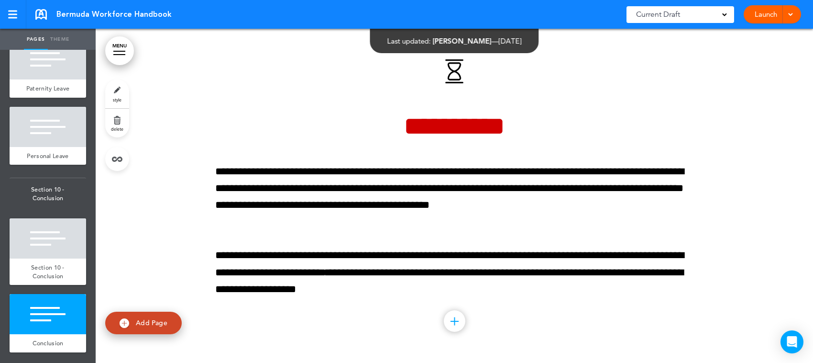
scroll to position [49883, 0]
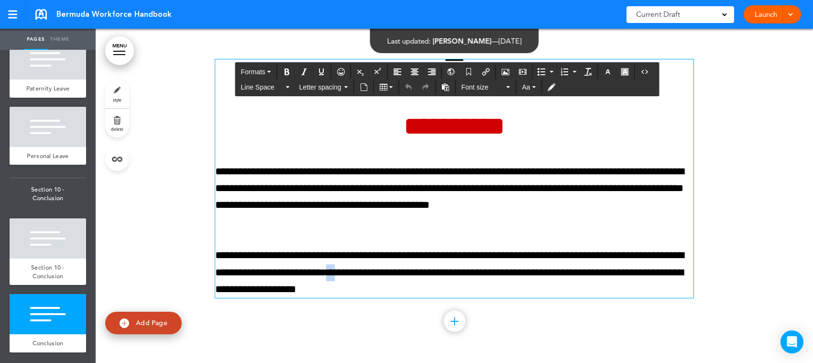
drag, startPoint x: 503, startPoint y: 272, endPoint x: 494, endPoint y: 273, distance: 9.2
click at [494, 273] on p "**********" at bounding box center [454, 272] width 478 height 51
click at [556, 87] on icon "Toggle Tracking Changes" at bounding box center [552, 87] width 8 height 8
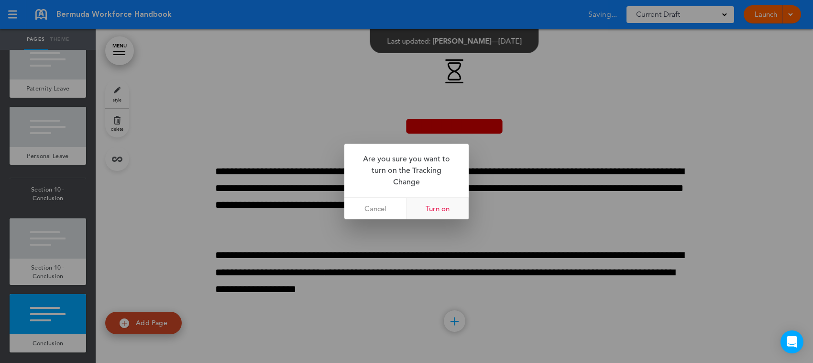
click at [443, 209] on link "Turn on" at bounding box center [438, 209] width 62 height 22
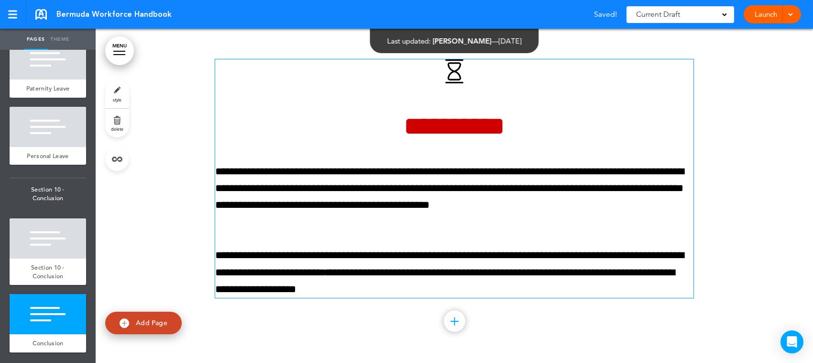
click at [589, 183] on p "**********" at bounding box center [454, 196] width 478 height 67
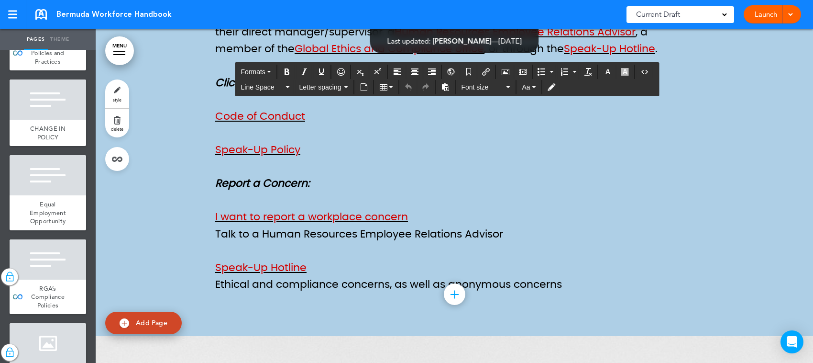
scroll to position [1136, 0]
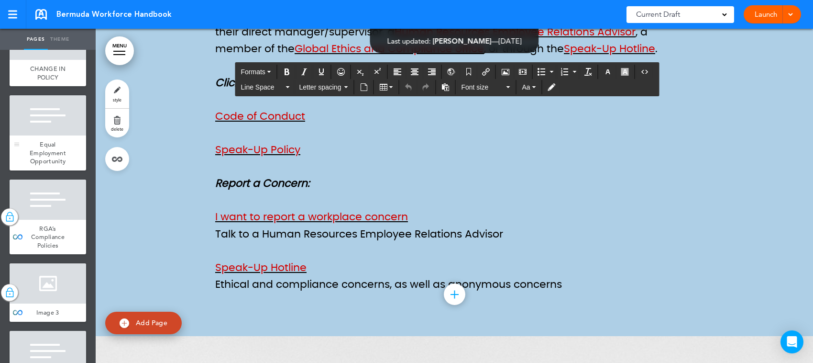
click at [76, 170] on div "Equal Employment Opportunity" at bounding box center [48, 152] width 77 height 35
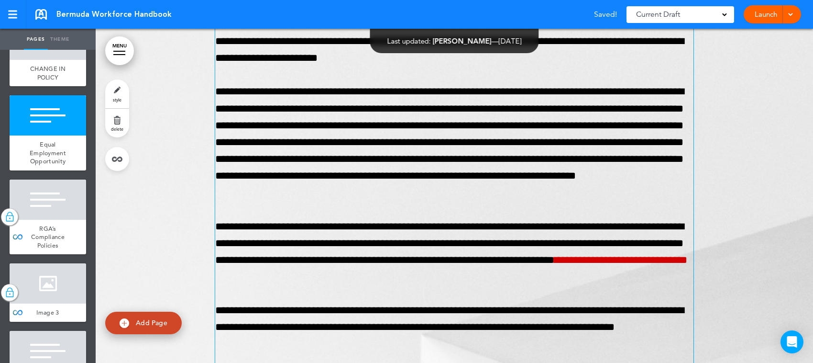
scroll to position [7277, 0]
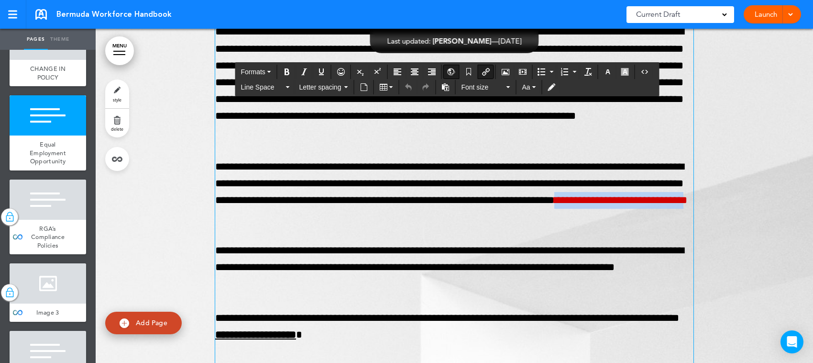
drag, startPoint x: 558, startPoint y: 230, endPoint x: 394, endPoint y: 233, distance: 164.1
click at [555, 205] on link "**********" at bounding box center [621, 200] width 133 height 11
click at [321, 68] on icon "Underline" at bounding box center [322, 72] width 8 height 8
click at [611, 240] on div "**********" at bounding box center [454, 190] width 478 height 642
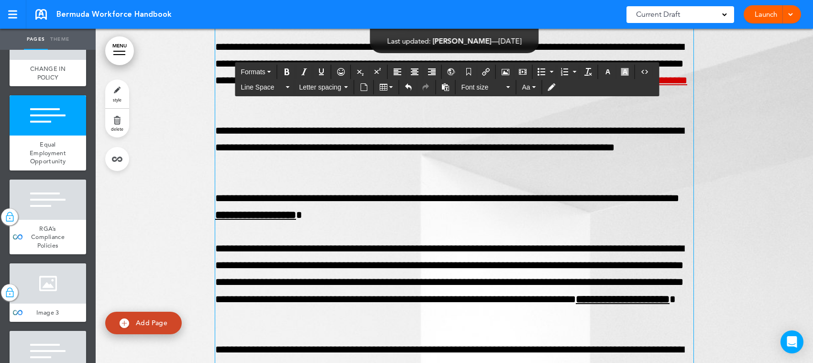
scroll to position [7457, 0]
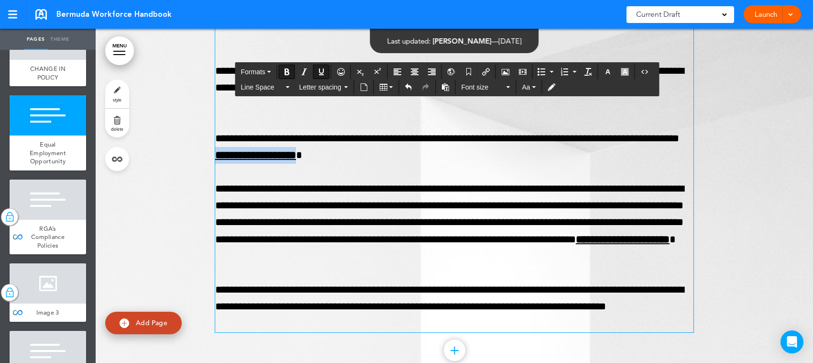
drag, startPoint x: 314, startPoint y: 165, endPoint x: 424, endPoint y: 168, distance: 110.1
click at [296, 160] on span "**********" at bounding box center [255, 155] width 81 height 11
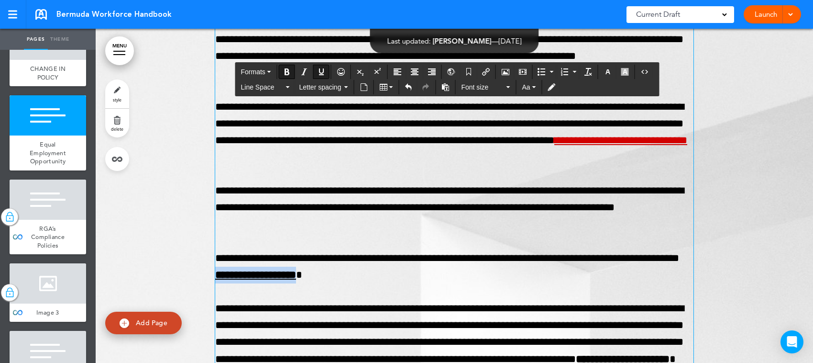
scroll to position [7397, 0]
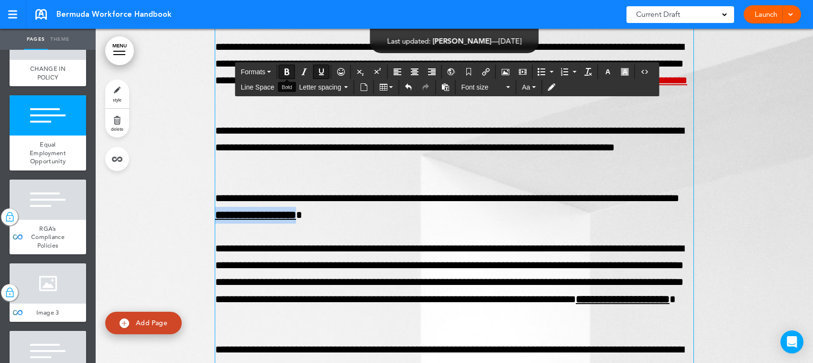
click at [287, 68] on icon "Bold" at bounding box center [287, 72] width 8 height 8
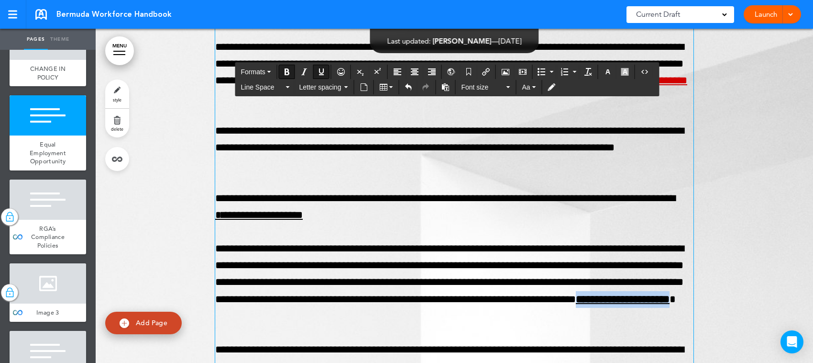
drag, startPoint x: 534, startPoint y: 331, endPoint x: 649, endPoint y: 328, distance: 114.4
click at [649, 304] on span "**********" at bounding box center [623, 299] width 94 height 11
click at [286, 68] on icon "Bold" at bounding box center [287, 72] width 8 height 8
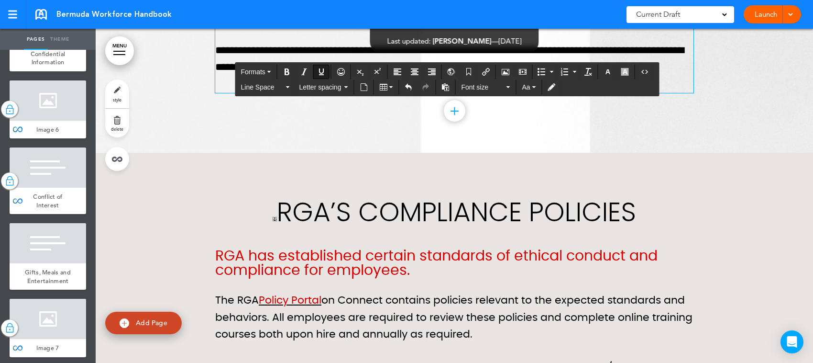
scroll to position [1914, 0]
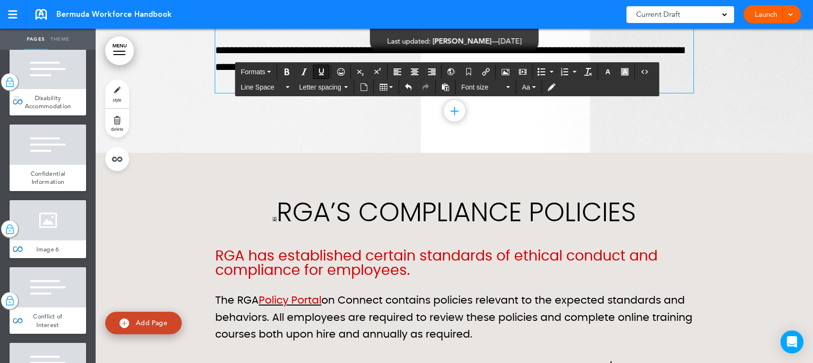
click at [35, 111] on span "Disability Accommodation" at bounding box center [48, 102] width 46 height 17
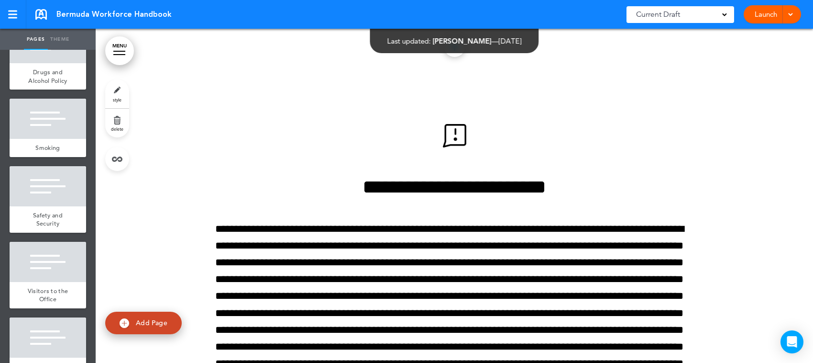
scroll to position [2990, 0]
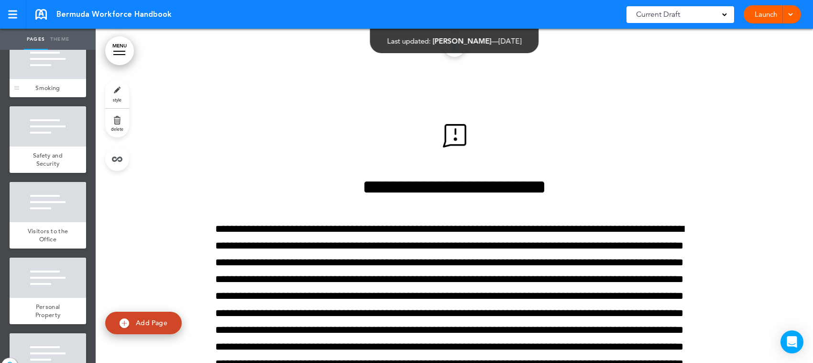
click at [48, 79] on div at bounding box center [48, 59] width 77 height 40
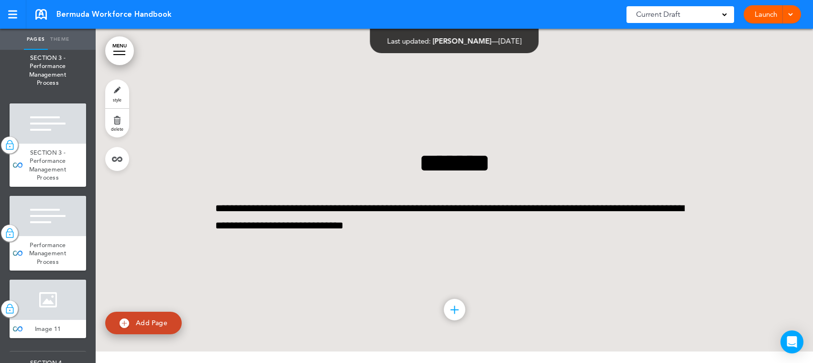
scroll to position [4366, 0]
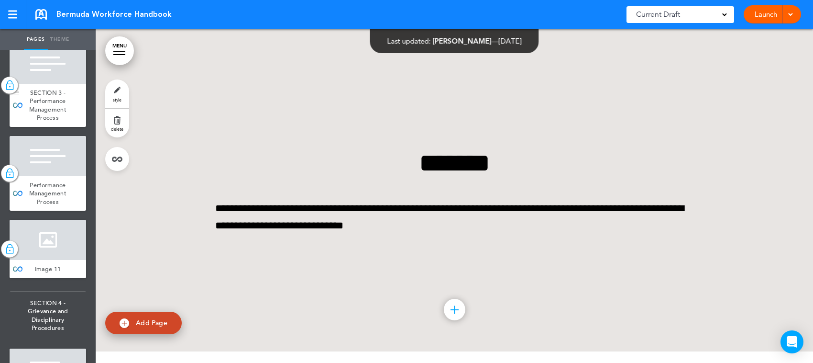
click at [65, 84] on div at bounding box center [48, 64] width 77 height 40
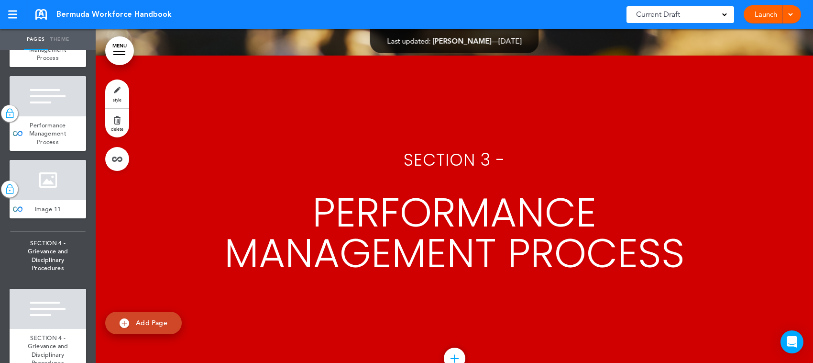
scroll to position [4486, 0]
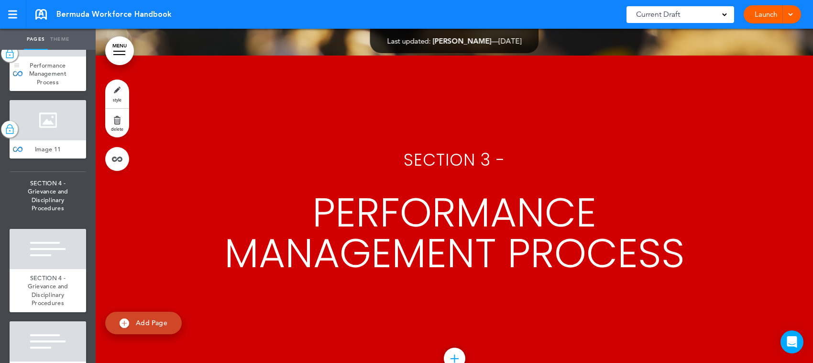
click at [38, 91] on div "Performance Management Process" at bounding box center [48, 73] width 77 height 35
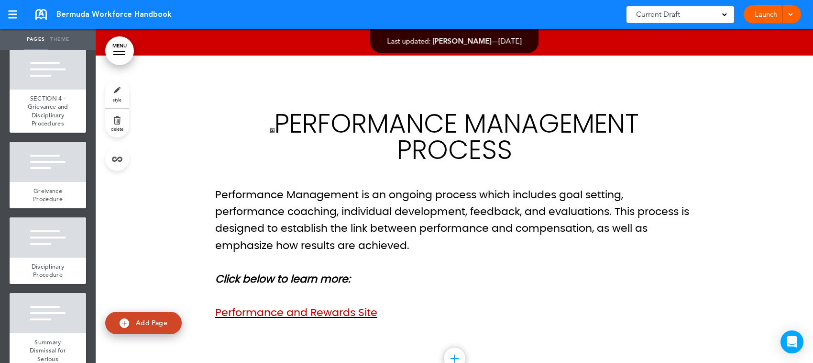
scroll to position [4725, 0]
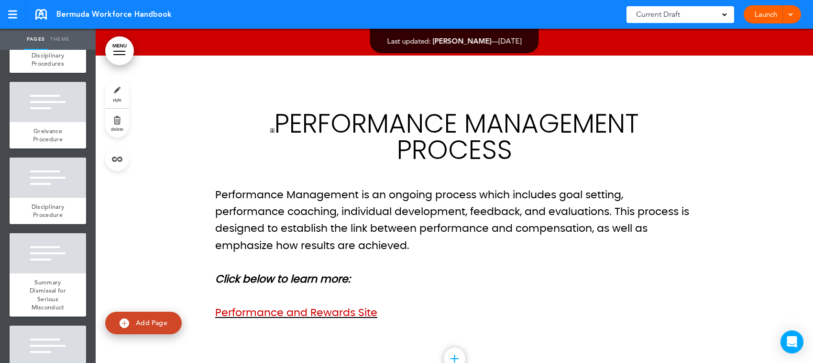
click at [48, 68] on span "SECTION 4 - Grievance and Disciplinary Procedures" at bounding box center [48, 50] width 41 height 33
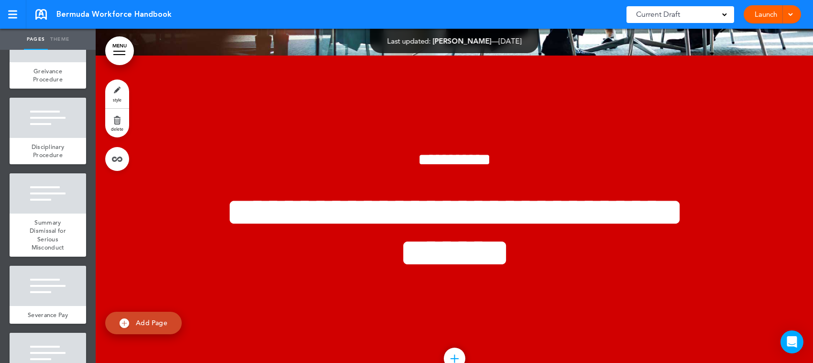
scroll to position [4844, 0]
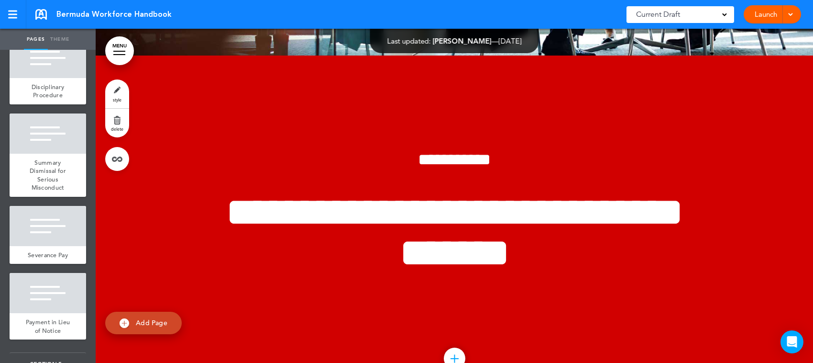
click at [56, 29] on div "Greivance Procedure" at bounding box center [48, 15] width 77 height 26
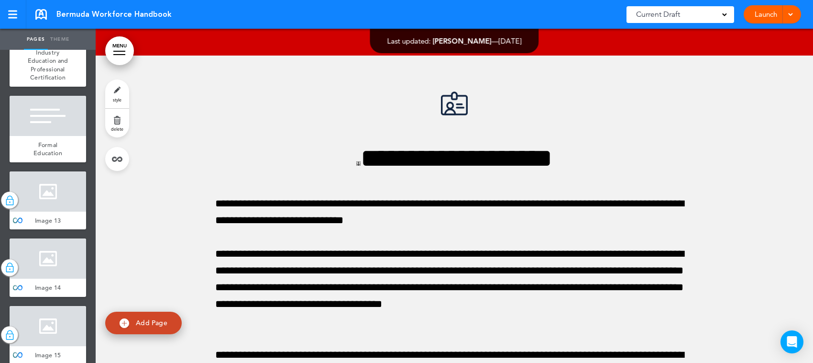
scroll to position [5622, 0]
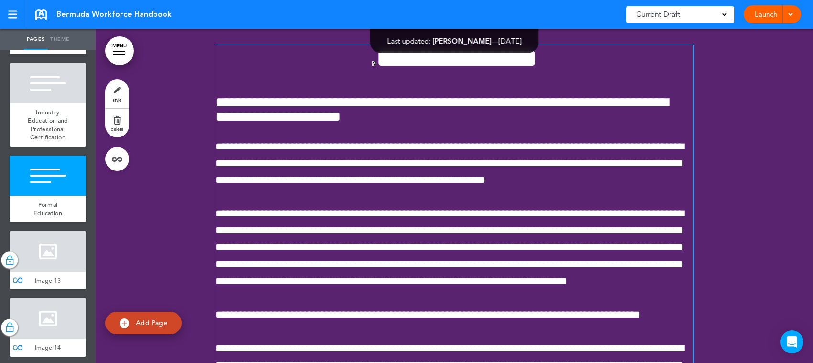
scroll to position [35612, 0]
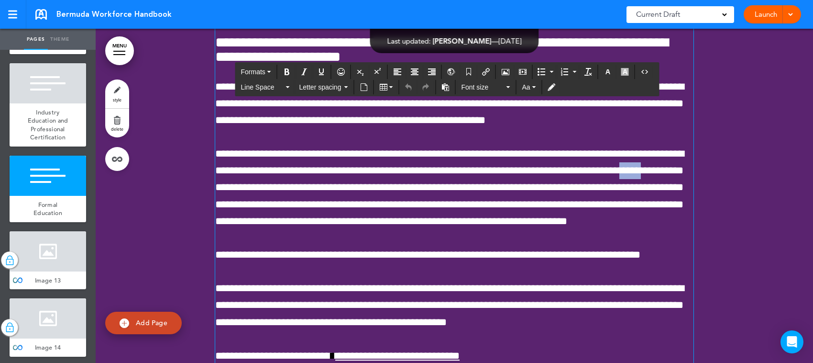
drag, startPoint x: 389, startPoint y: 232, endPoint x: 417, endPoint y: 233, distance: 27.8
click at [417, 226] on span "**********" at bounding box center [449, 187] width 469 height 78
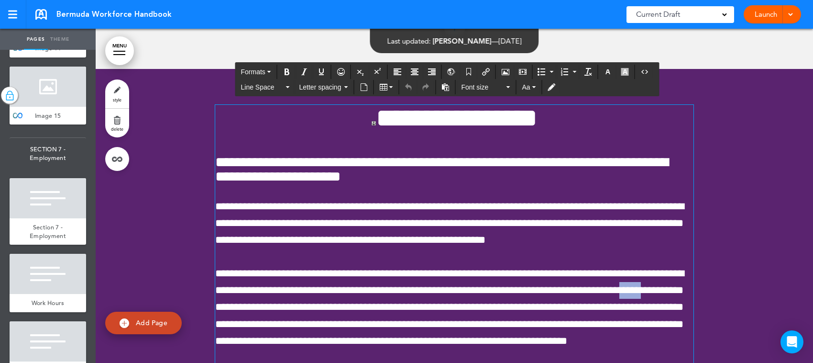
scroll to position [5981, 0]
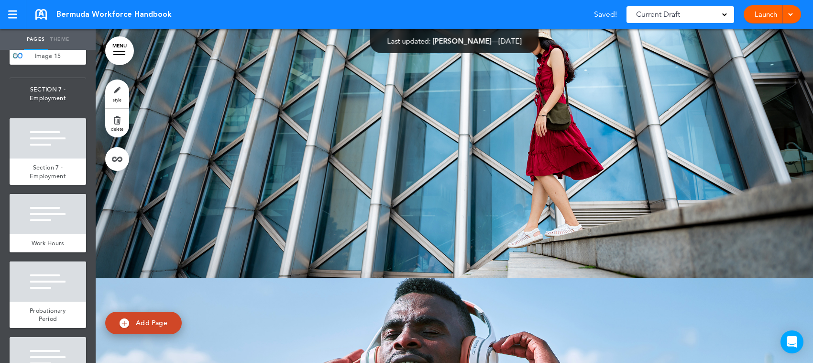
click at [55, 47] on div at bounding box center [48, 27] width 77 height 40
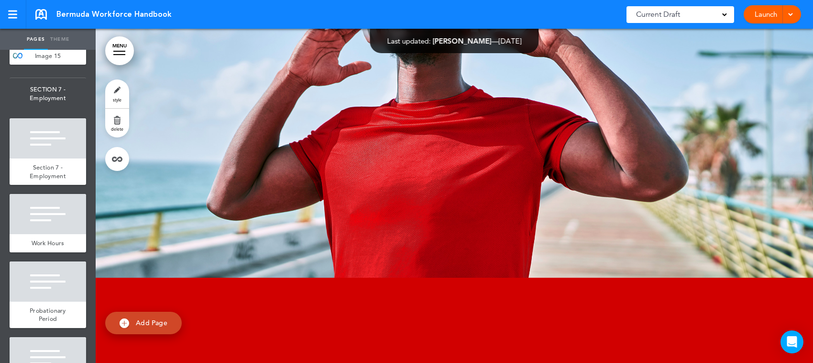
scroll to position [5921, 0]
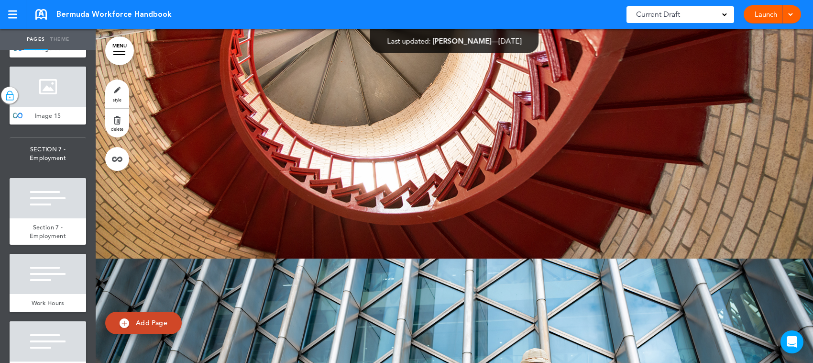
scroll to position [36103, 0]
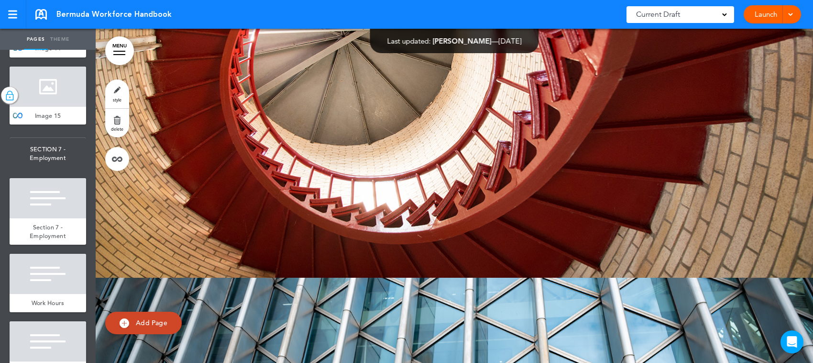
click at [53, 39] on div at bounding box center [48, 19] width 77 height 40
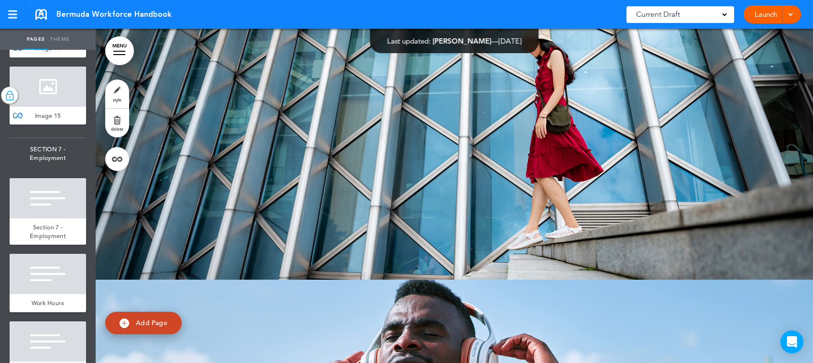
scroll to position [36447, 0]
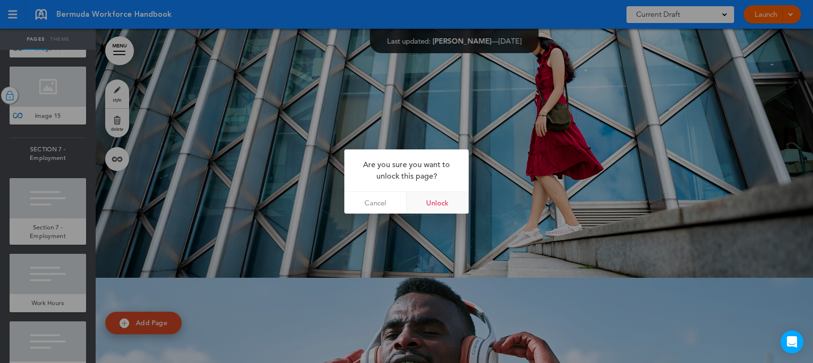
click at [446, 204] on link "Unlock" at bounding box center [438, 203] width 62 height 22
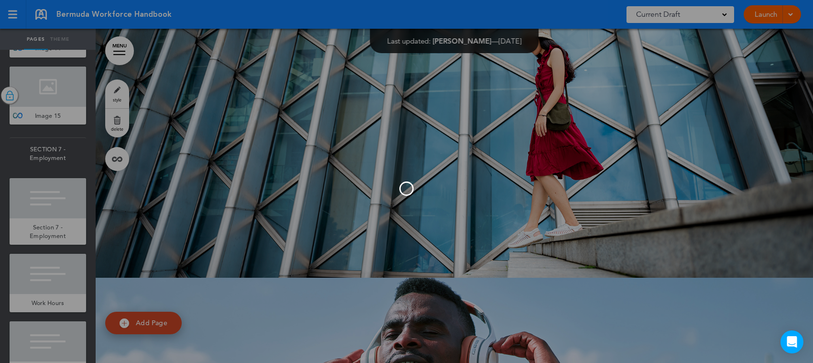
click at [56, 202] on div at bounding box center [406, 181] width 813 height 363
click at [56, 170] on div at bounding box center [406, 181] width 813 height 363
click at [53, 91] on div at bounding box center [406, 181] width 813 height 363
click at [340, 142] on div at bounding box center [406, 181] width 813 height 363
click at [458, 168] on div at bounding box center [406, 181] width 813 height 363
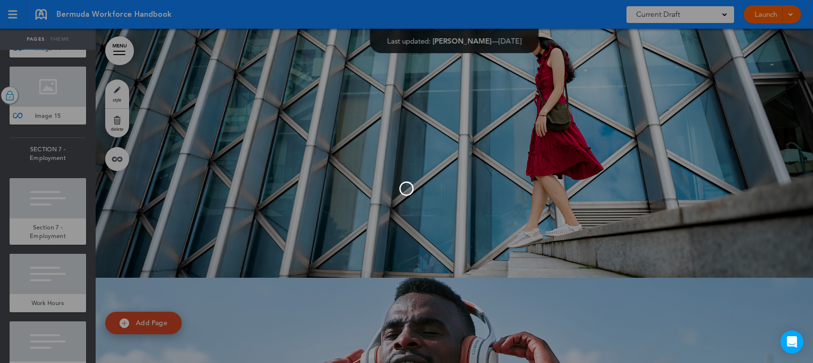
click at [382, 229] on div at bounding box center [406, 181] width 813 height 363
click at [460, 146] on div at bounding box center [406, 181] width 813 height 363
click at [487, 159] on div at bounding box center [406, 181] width 813 height 363
click at [381, 165] on div at bounding box center [406, 181] width 67 height 48
click at [417, 233] on div at bounding box center [406, 181] width 813 height 363
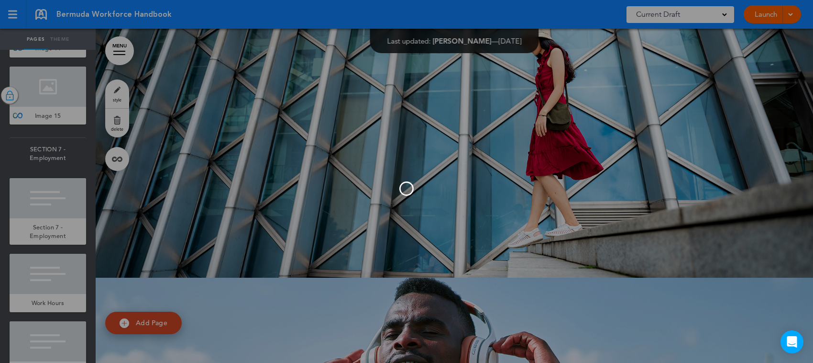
click at [441, 158] on div at bounding box center [406, 181] width 813 height 363
click at [376, 189] on div at bounding box center [406, 188] width 67 height 14
click at [53, 211] on div at bounding box center [406, 181] width 813 height 363
click at [391, 174] on div at bounding box center [406, 181] width 67 height 48
